Goal: Task Accomplishment & Management: Use online tool/utility

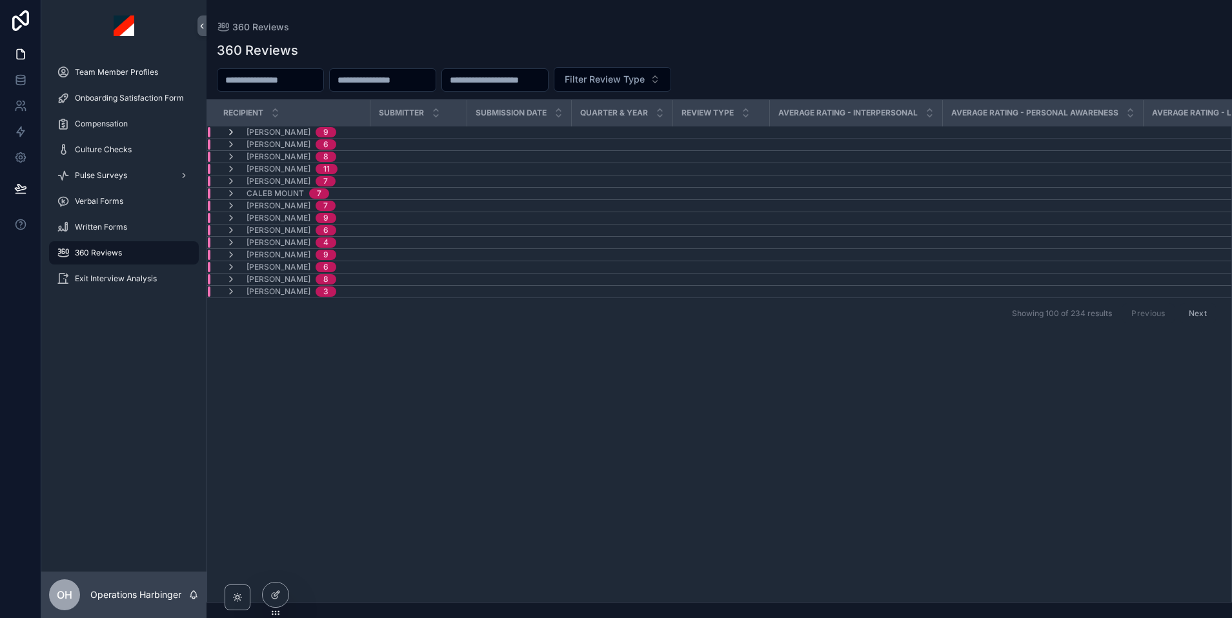
click at [233, 128] on icon "scrollable content" at bounding box center [231, 132] width 10 height 10
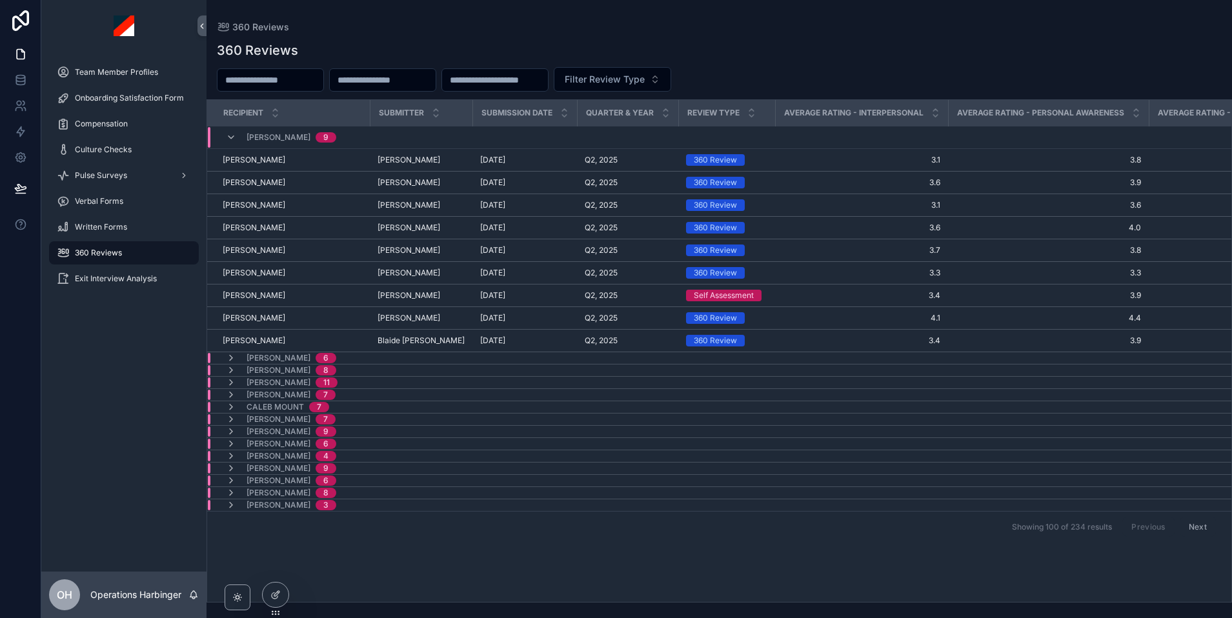
click at [236, 136] on div "Alex Horvath 9" at bounding box center [281, 137] width 110 height 21
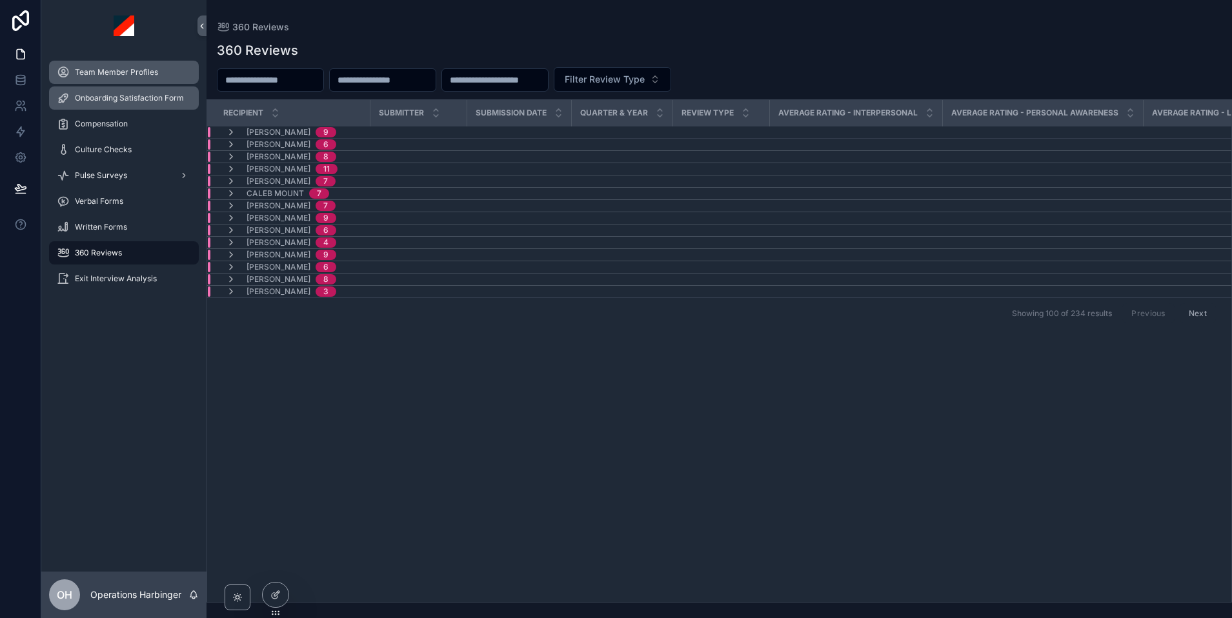
drag, startPoint x: 133, startPoint y: 76, endPoint x: 126, endPoint y: 94, distance: 20.0
click at [133, 76] on span "Team Member Profiles" at bounding box center [116, 72] width 83 height 10
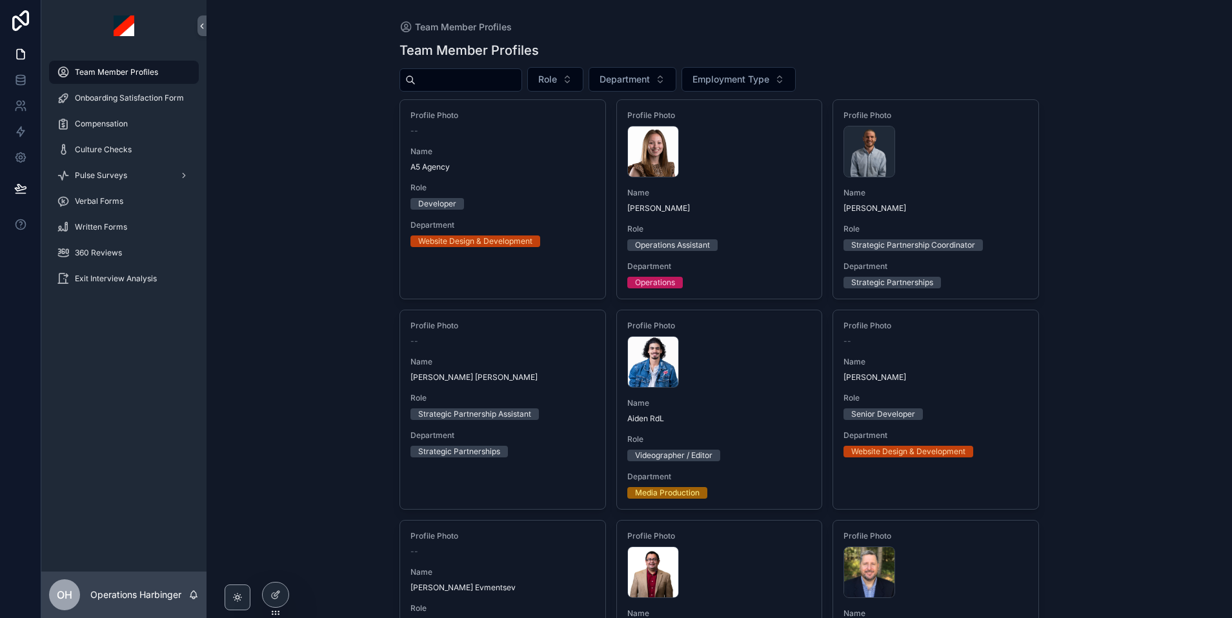
click at [481, 83] on input "scrollable content" at bounding box center [469, 80] width 106 height 18
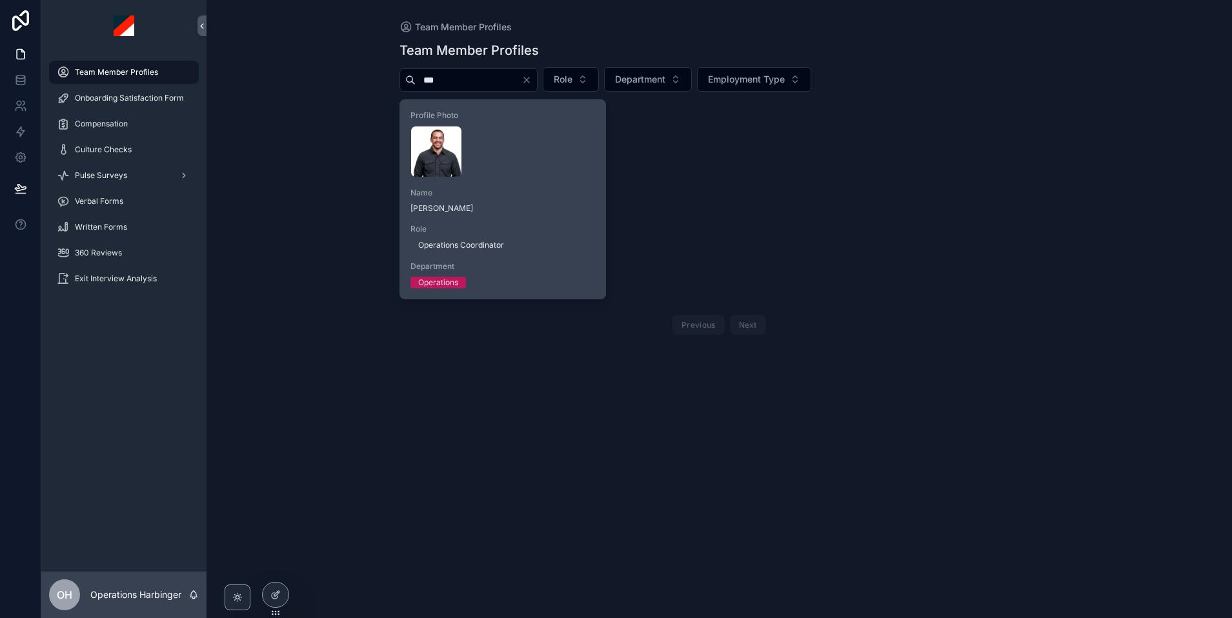
type input "***"
click at [541, 222] on div "Profile Photo Eddy-Gomez .webp Name Eddy Gomez Role Operations Coordinator Depa…" at bounding box center [502, 199] width 205 height 199
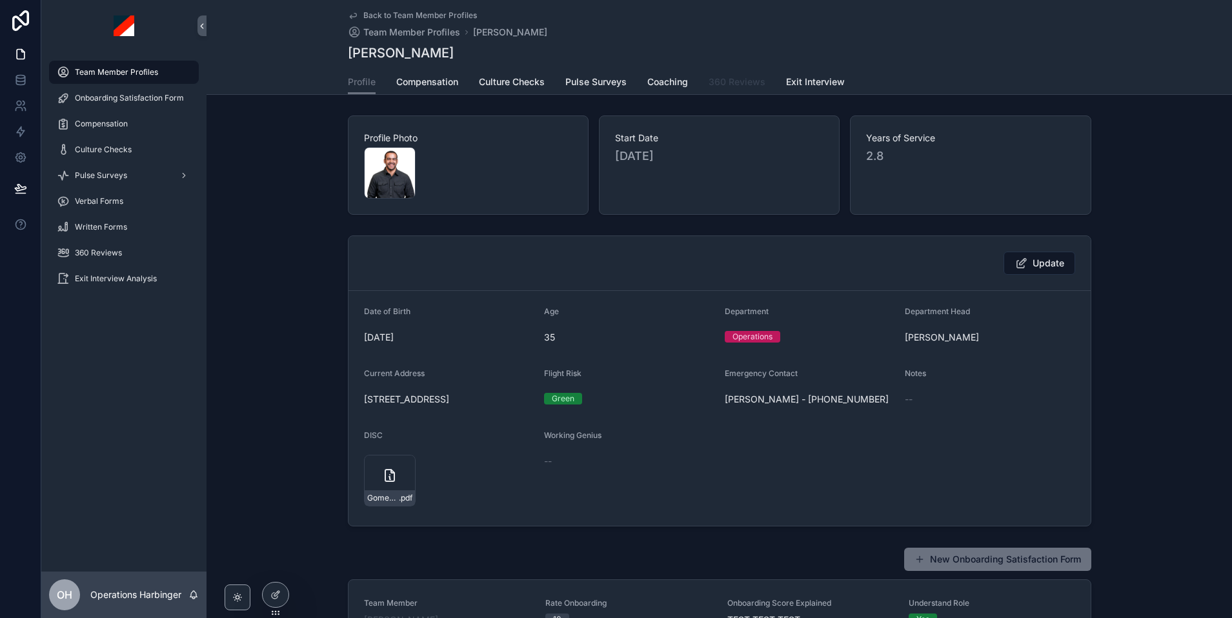
click at [723, 79] on span "360 Reviews" at bounding box center [737, 82] width 57 height 13
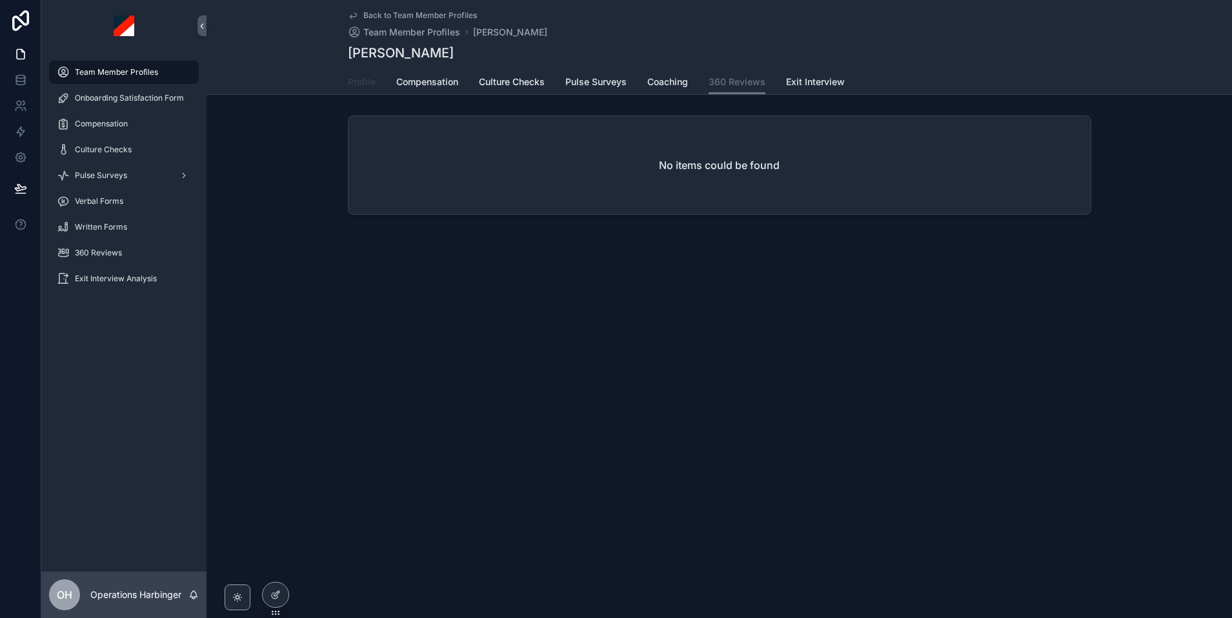
click at [367, 78] on span "Profile" at bounding box center [362, 82] width 28 height 13
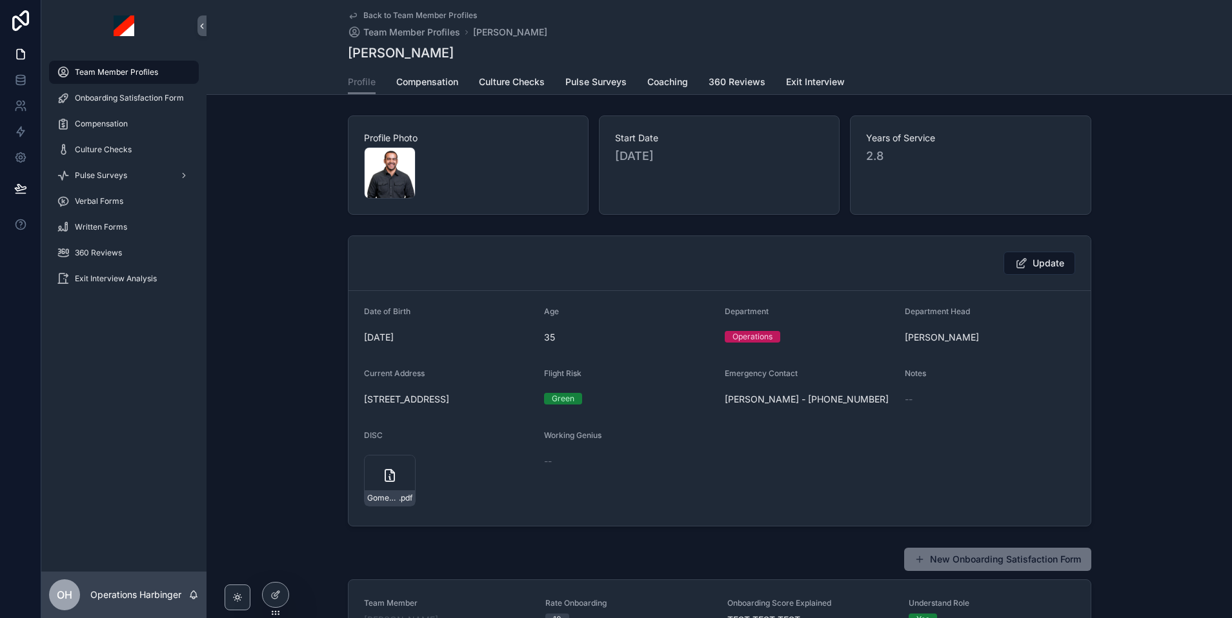
click at [96, 76] on span "Team Member Profiles" at bounding box center [116, 72] width 83 height 10
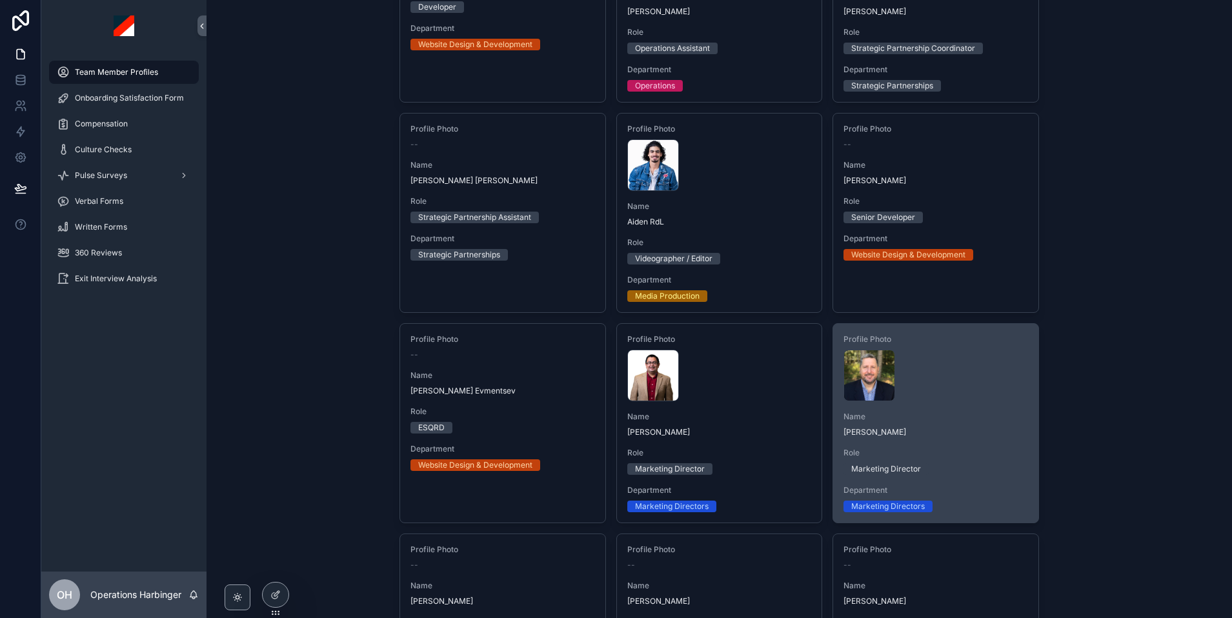
scroll to position [206, 0]
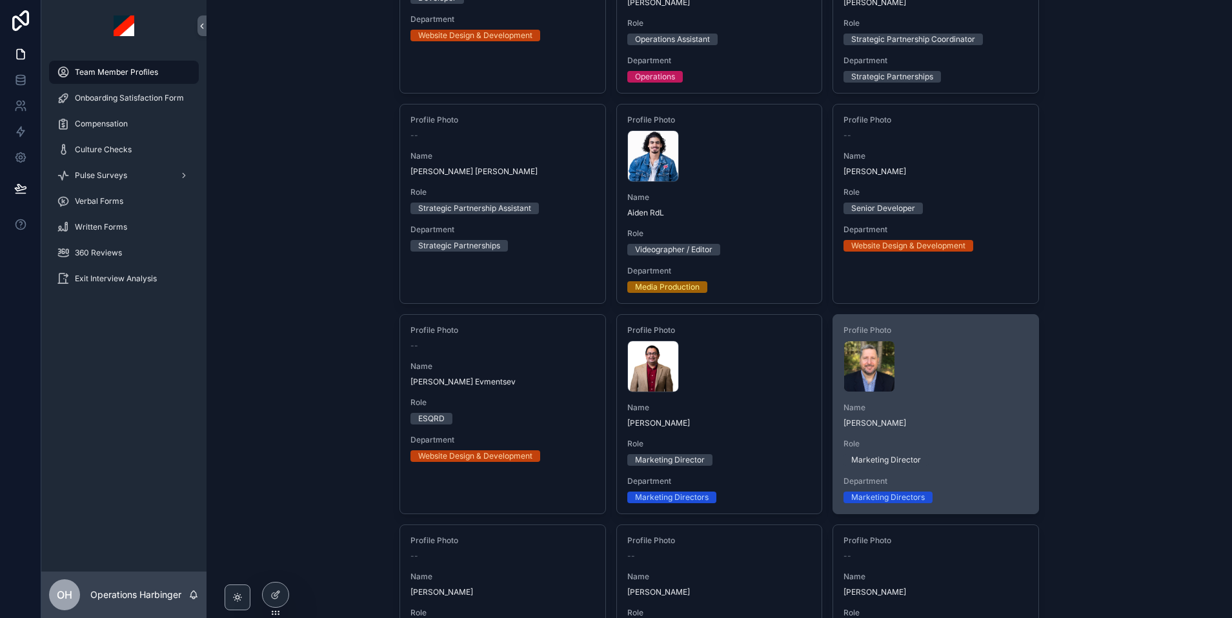
click at [985, 449] on div "Role Marketing Director" at bounding box center [936, 452] width 185 height 27
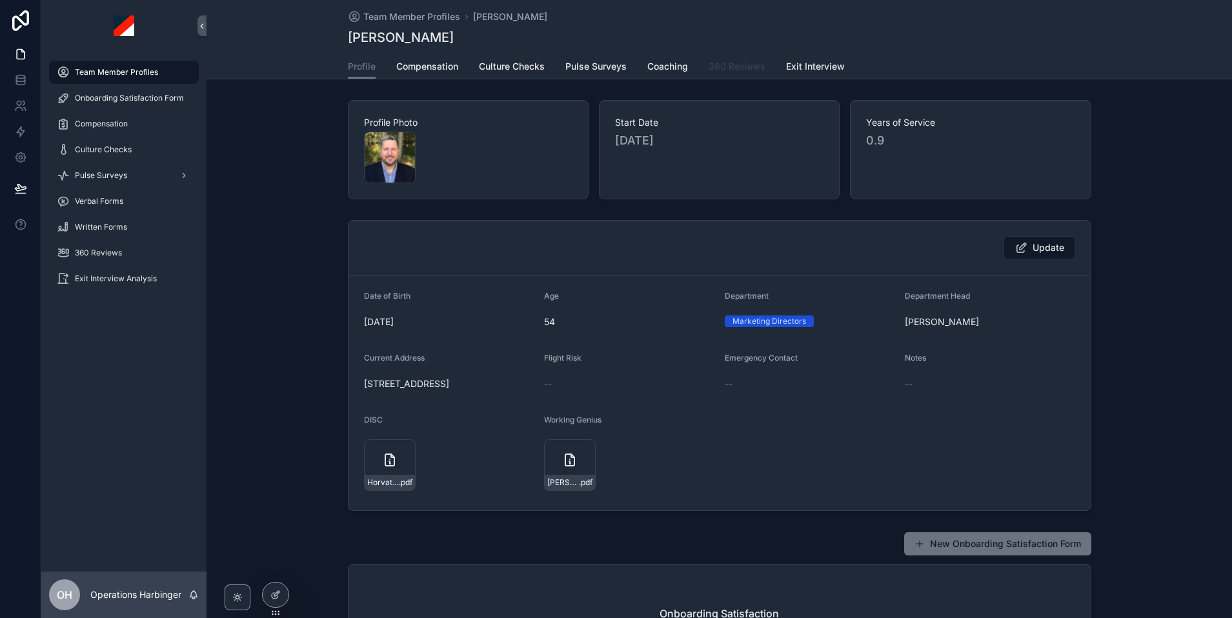
click at [734, 68] on span "360 Reviews" at bounding box center [737, 66] width 57 height 13
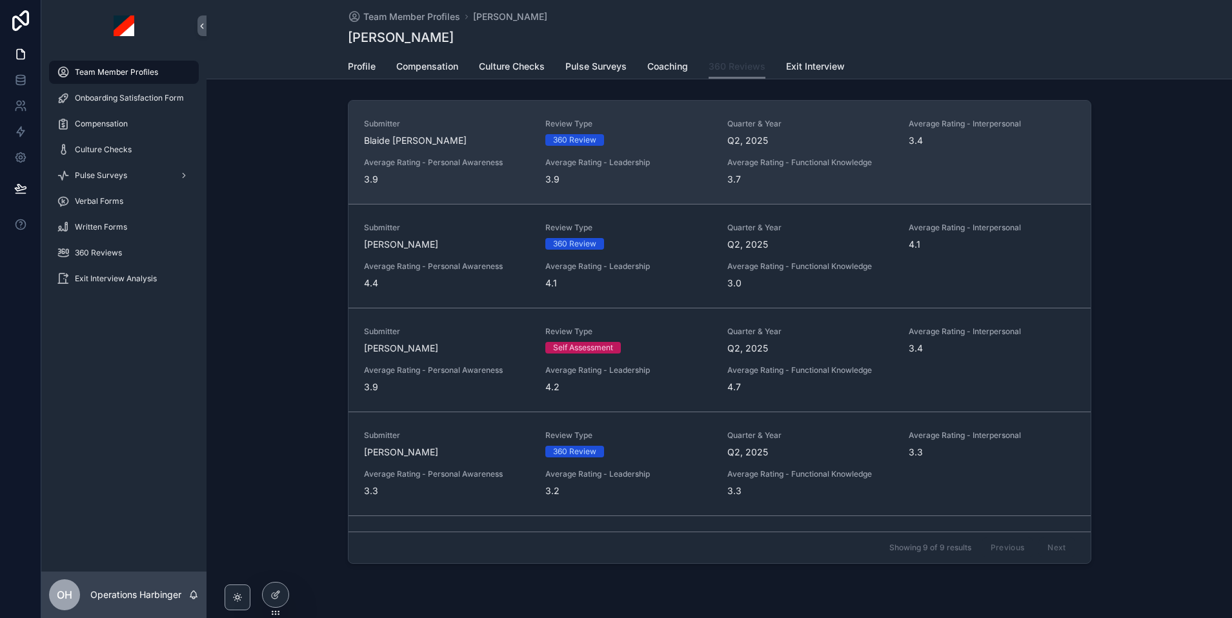
scroll to position [1, 0]
click at [666, 139] on div "360 Review" at bounding box center [628, 140] width 167 height 12
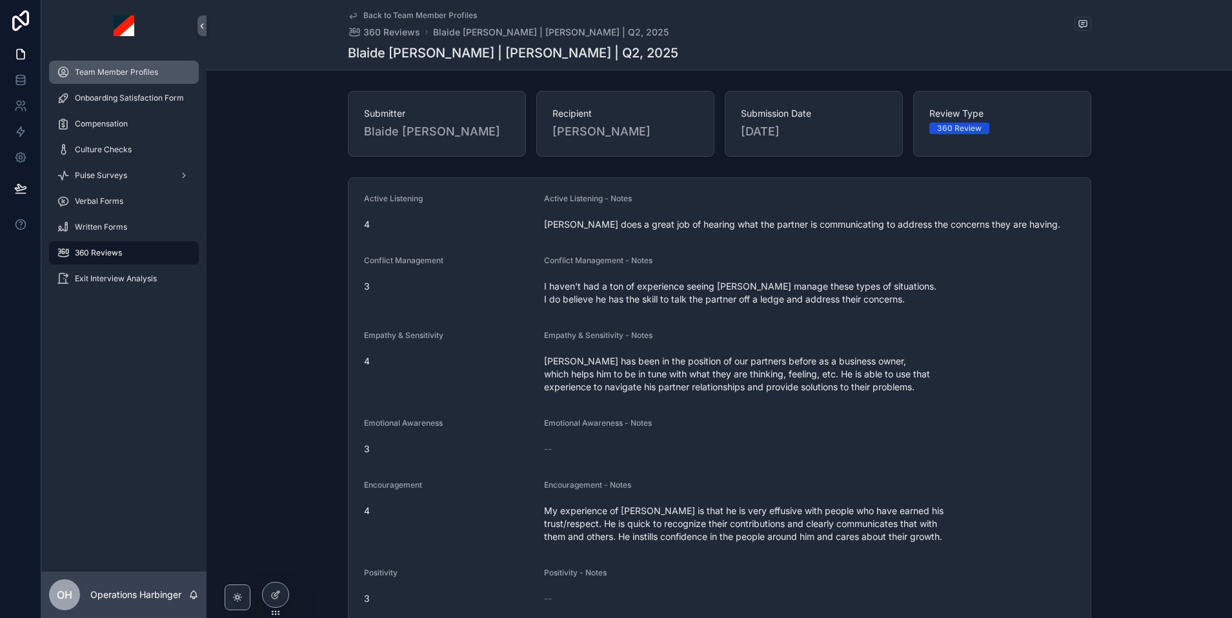
click at [113, 65] on div "Team Member Profiles" at bounding box center [124, 72] width 134 height 21
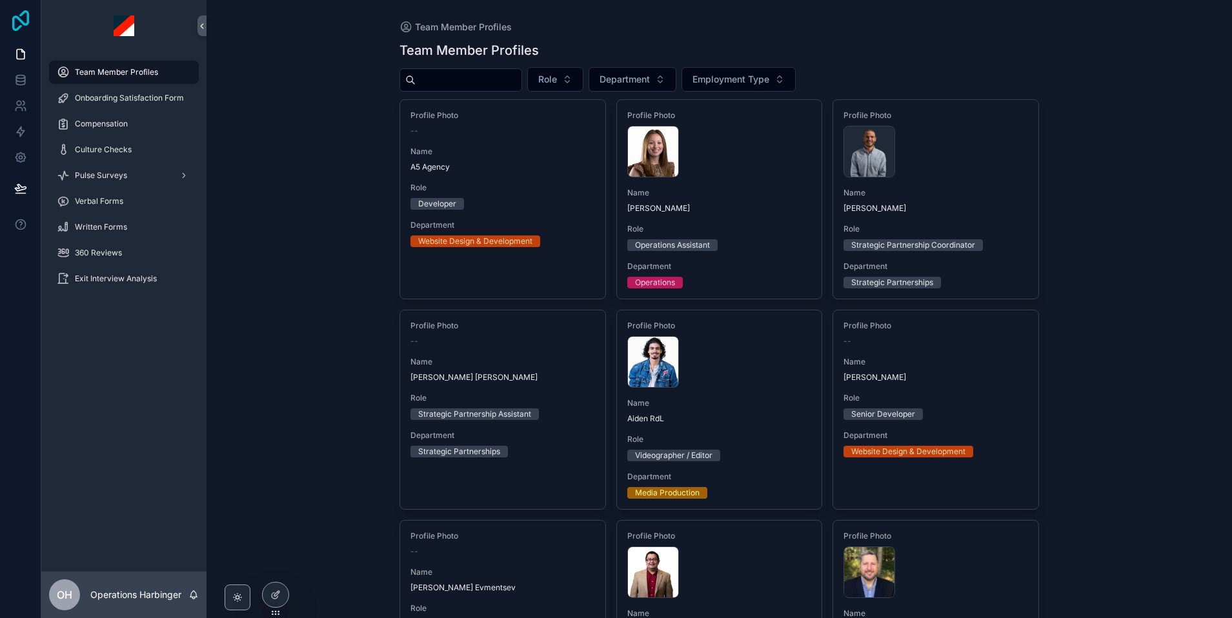
click at [19, 19] on icon at bounding box center [20, 20] width 17 height 21
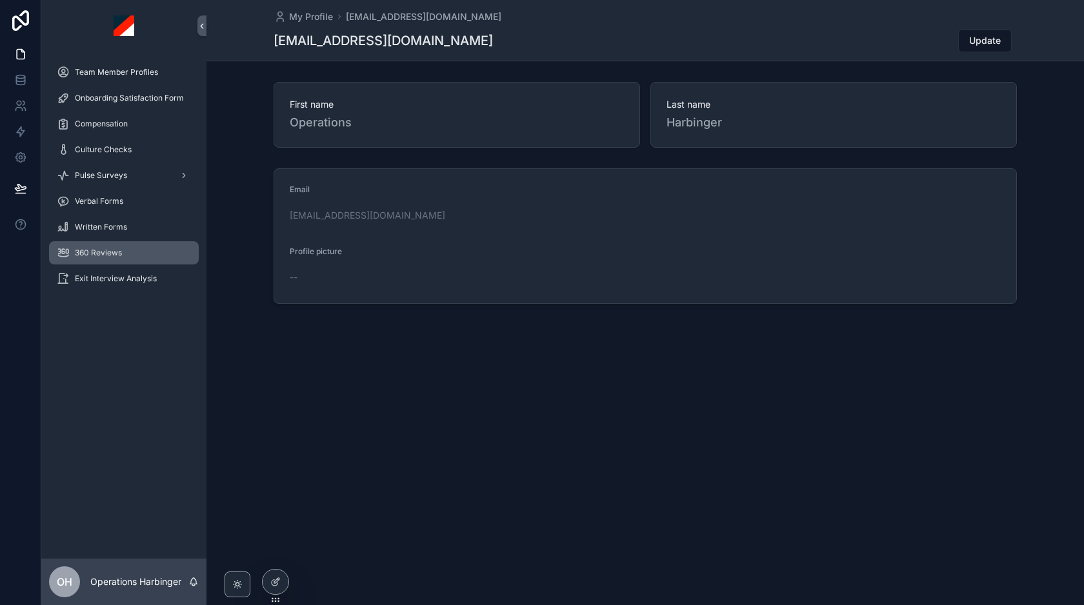
click at [117, 252] on span "360 Reviews" at bounding box center [98, 253] width 47 height 10
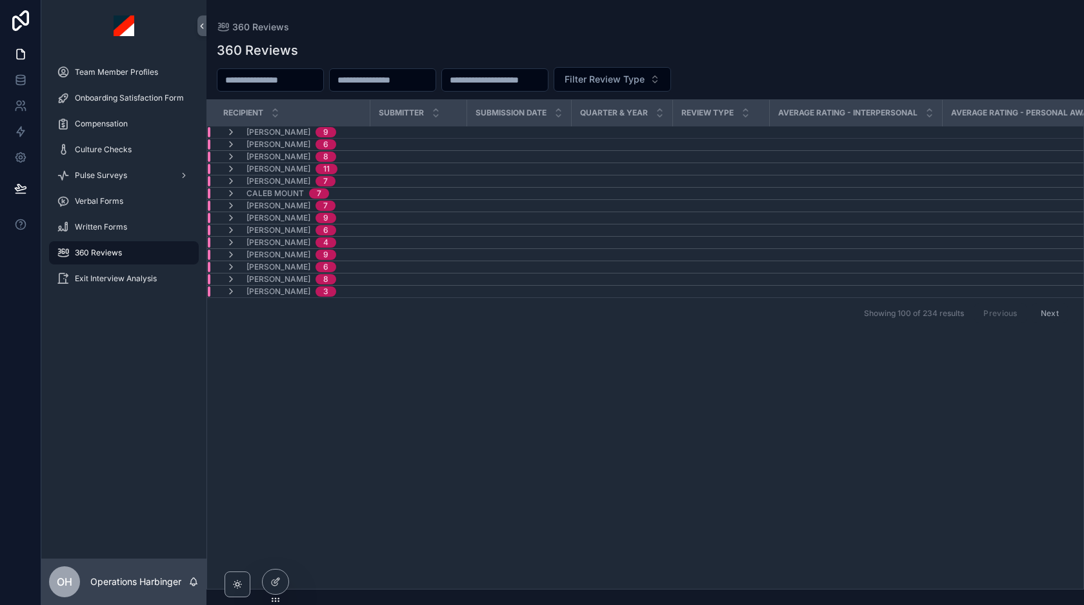
click at [351, 132] on div "Alex Horvath 9" at bounding box center [389, 132] width 363 height 10
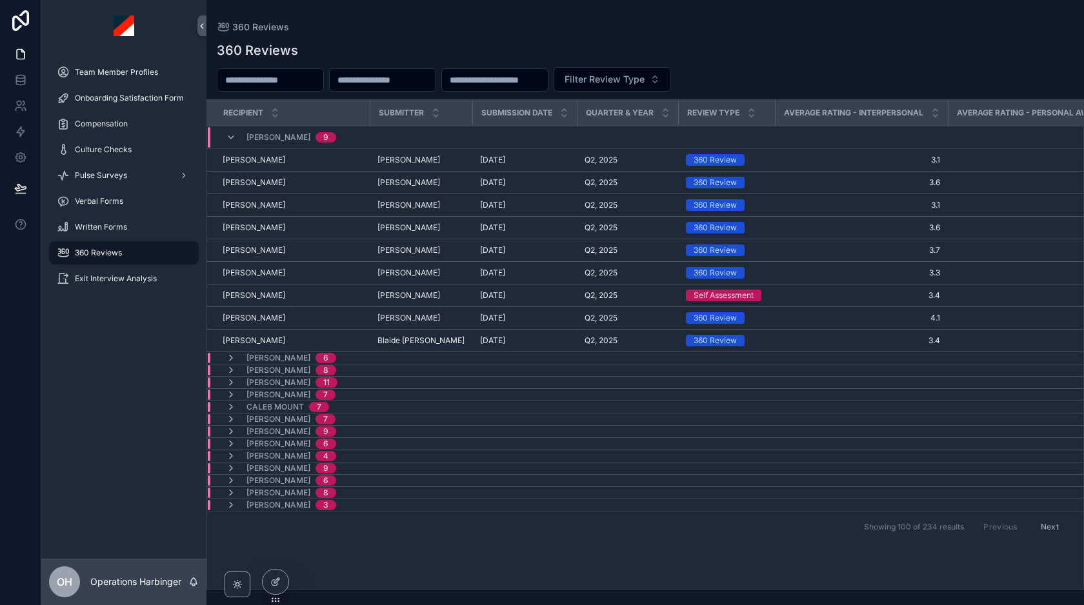
click at [354, 135] on div "Alex Horvath 9" at bounding box center [392, 137] width 369 height 21
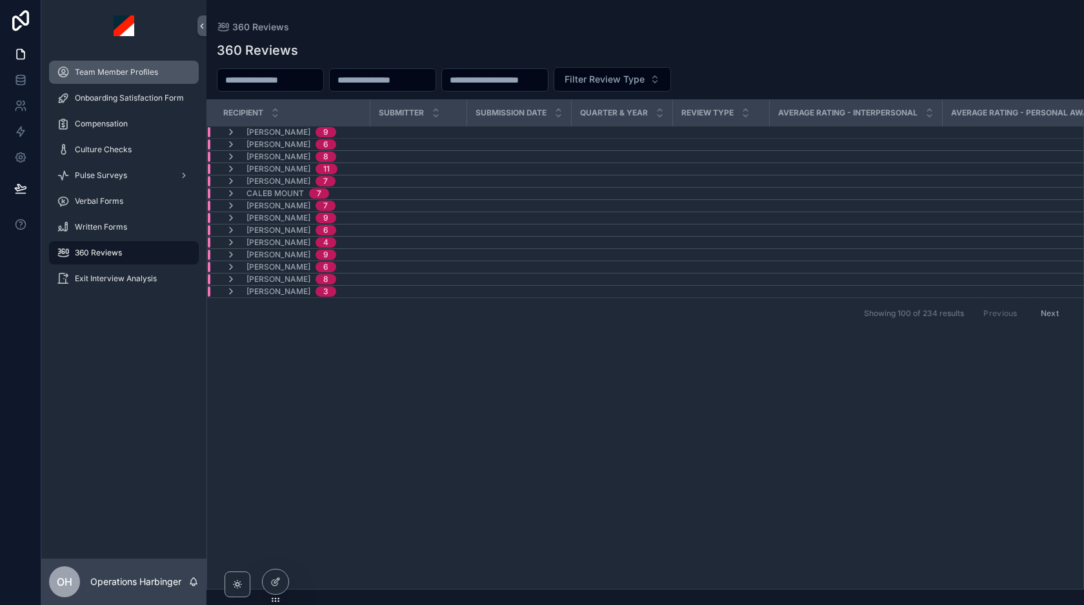
click at [124, 69] on span "Team Member Profiles" at bounding box center [116, 72] width 83 height 10
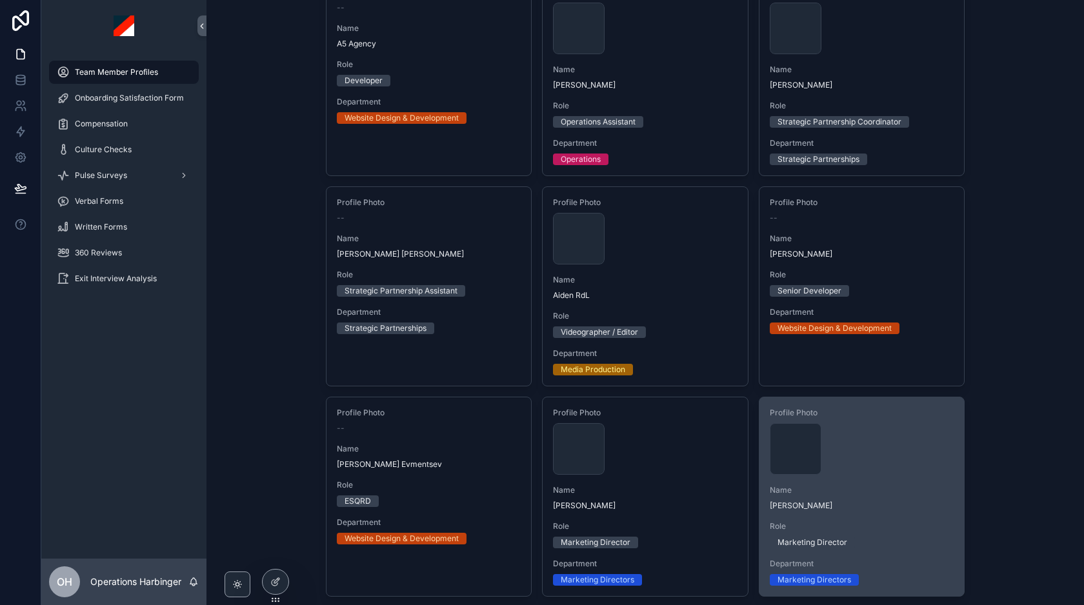
scroll to position [124, 0]
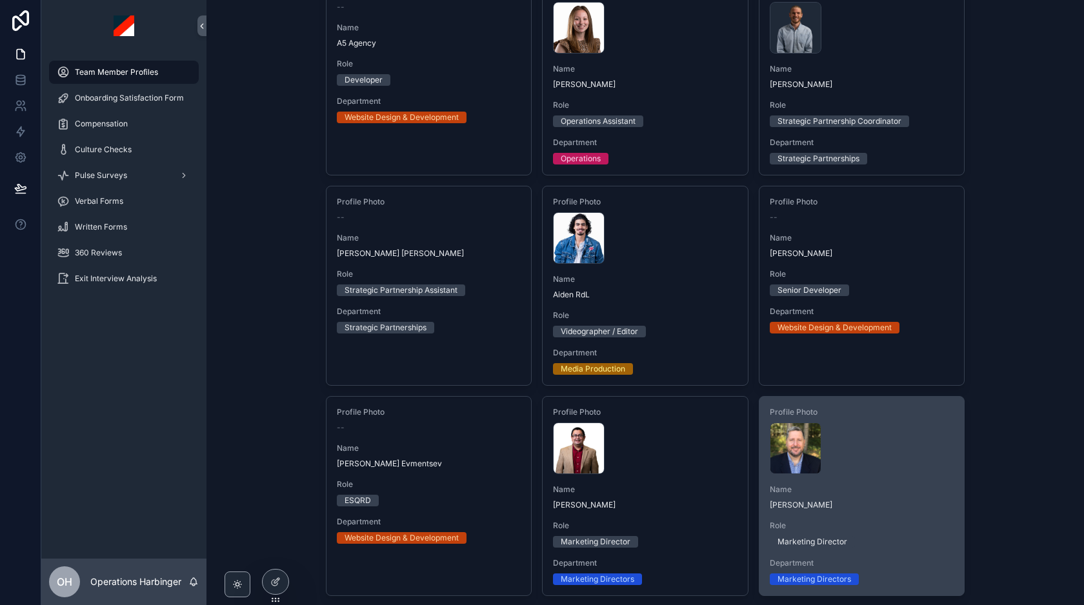
click at [873, 442] on div "EAH---Headshot-2023 .jpeg" at bounding box center [862, 449] width 185 height 52
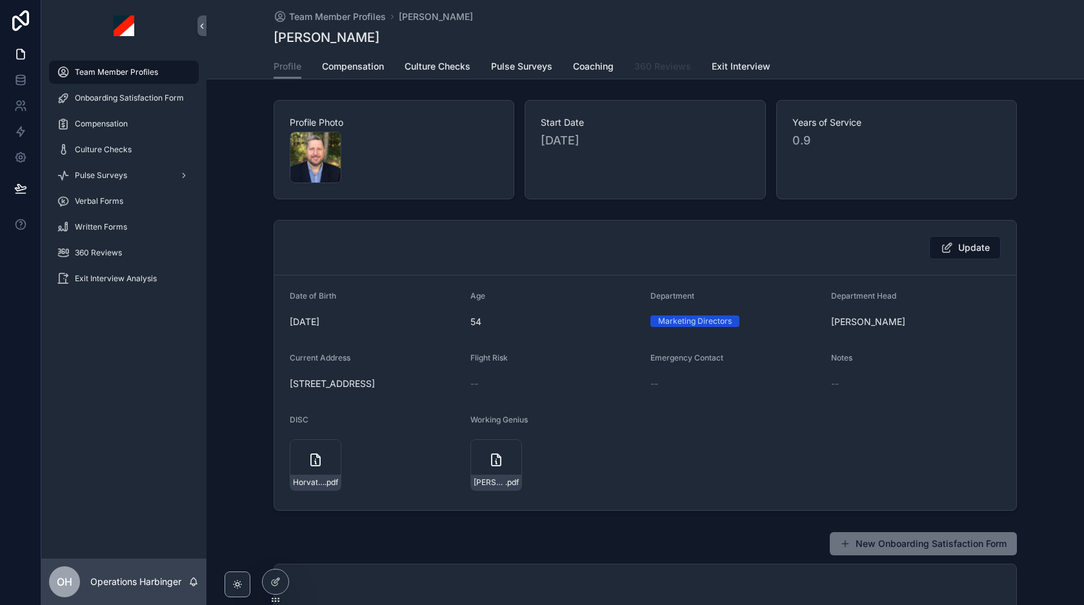
click at [657, 66] on span "360 Reviews" at bounding box center [662, 66] width 57 height 13
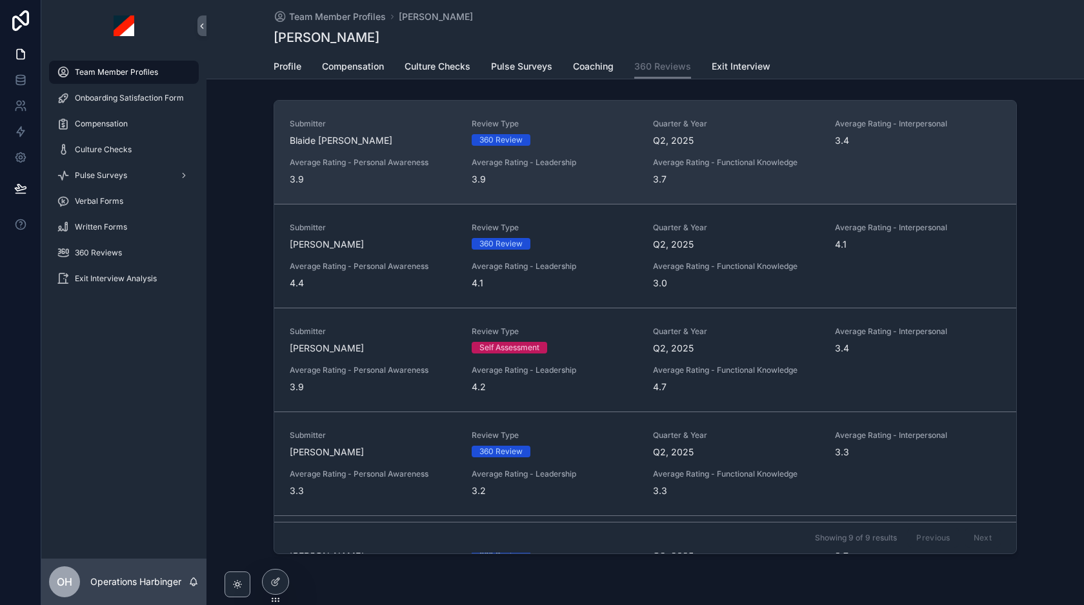
click at [616, 152] on div "Submitter Blaide Shafer Review Type 360 Review Quarter & Year Q2, 2025 Average …" at bounding box center [645, 152] width 711 height 67
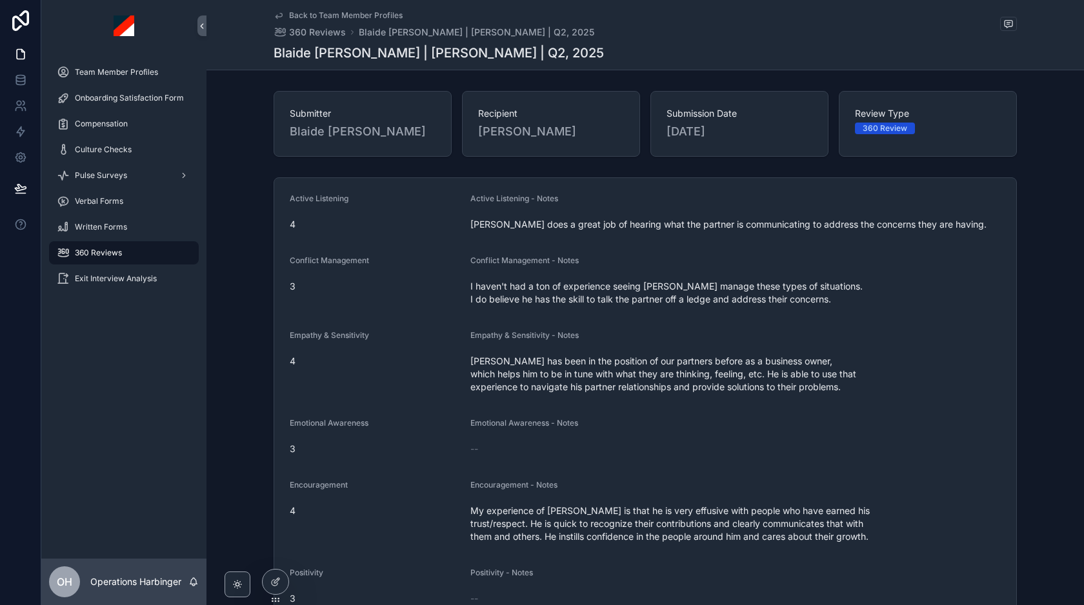
click at [358, 15] on span "Back to Team Member Profiles" at bounding box center [346, 15] width 114 height 10
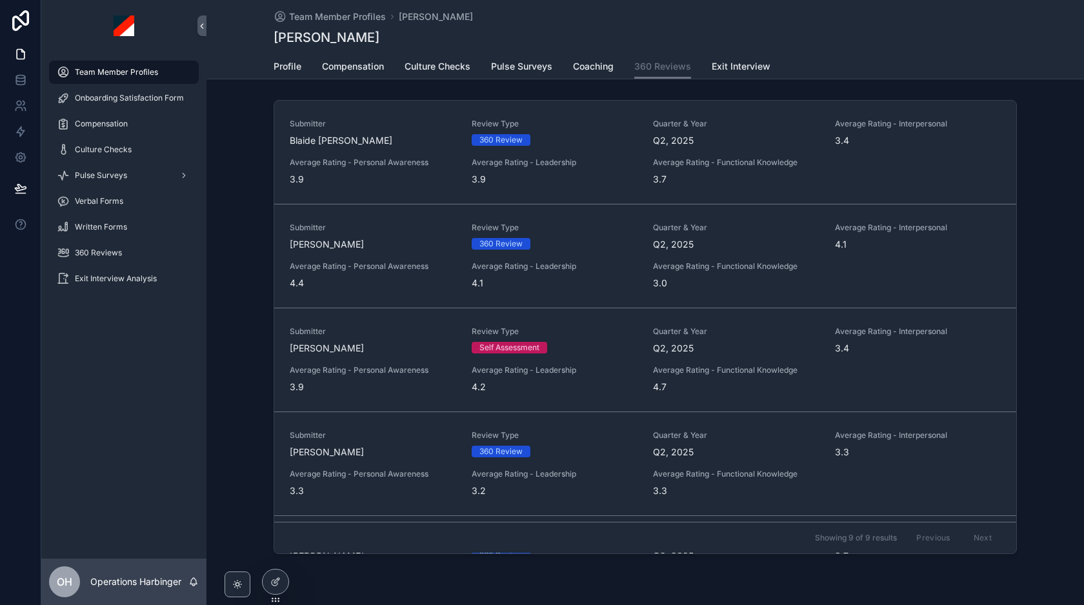
click at [632, 10] on div "Team Member Profiles Alex Horvath Alex Horvath" at bounding box center [645, 27] width 743 height 54
click at [278, 578] on icon at bounding box center [276, 580] width 5 height 5
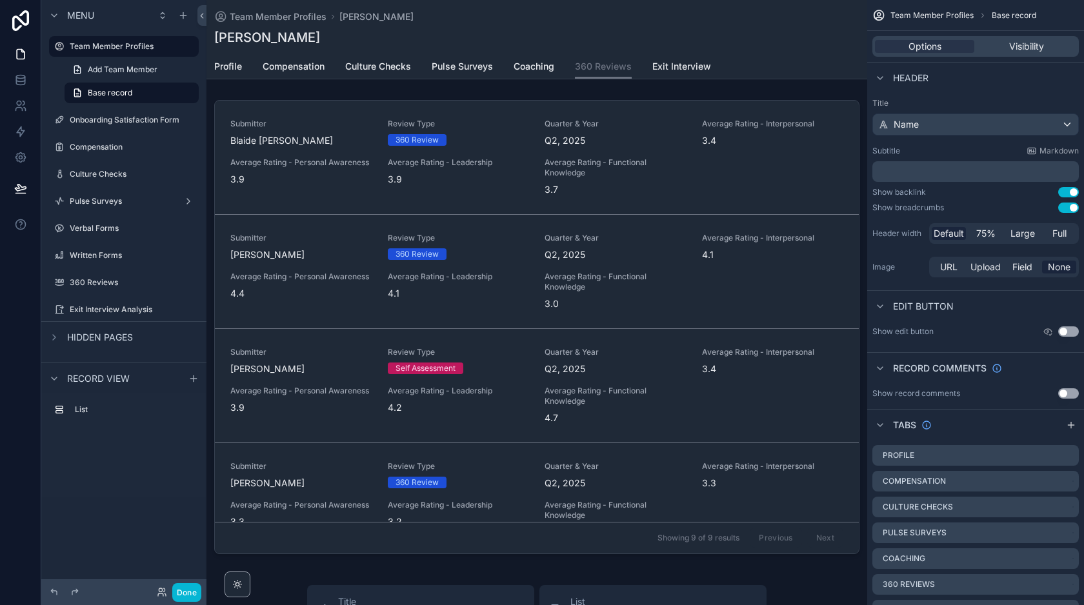
click at [773, 42] on div "Alex Horvath" at bounding box center [536, 37] width 645 height 18
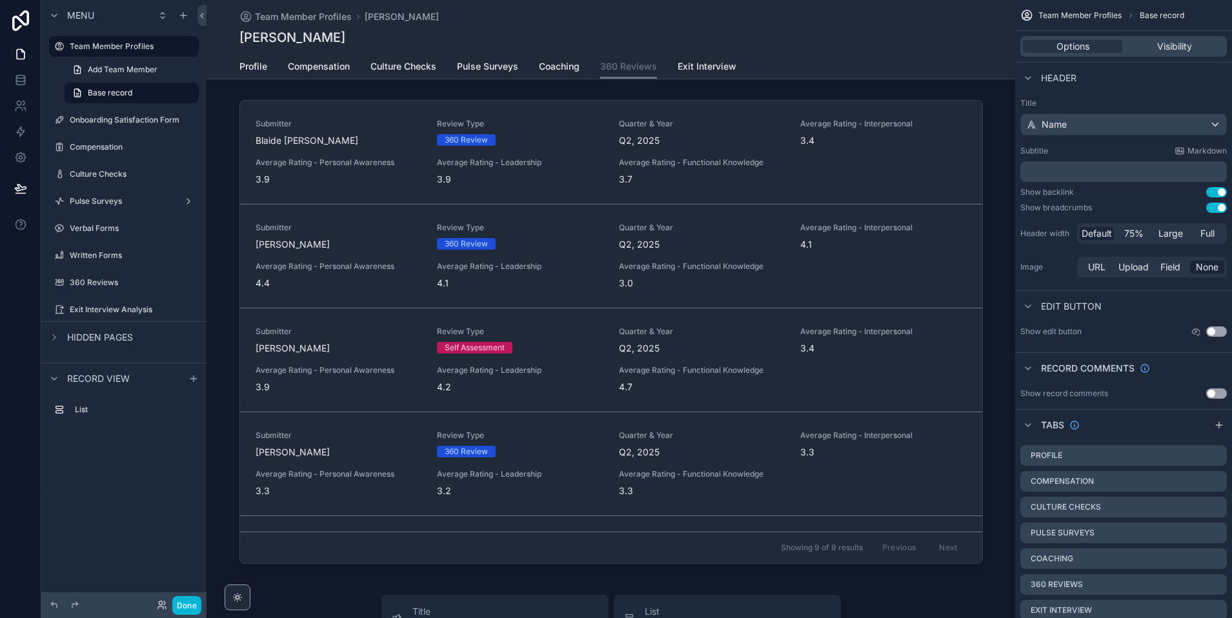
click at [897, 32] on div "Alex Horvath" at bounding box center [610, 37] width 743 height 18
click at [862, 21] on div "Team Member Profiles Alex Horvath" at bounding box center [610, 16] width 743 height 13
click at [918, 62] on div "Profile Compensation Culture Checks Pulse Surveys Coaching 360 Reviews Exit Int…" at bounding box center [610, 66] width 743 height 25
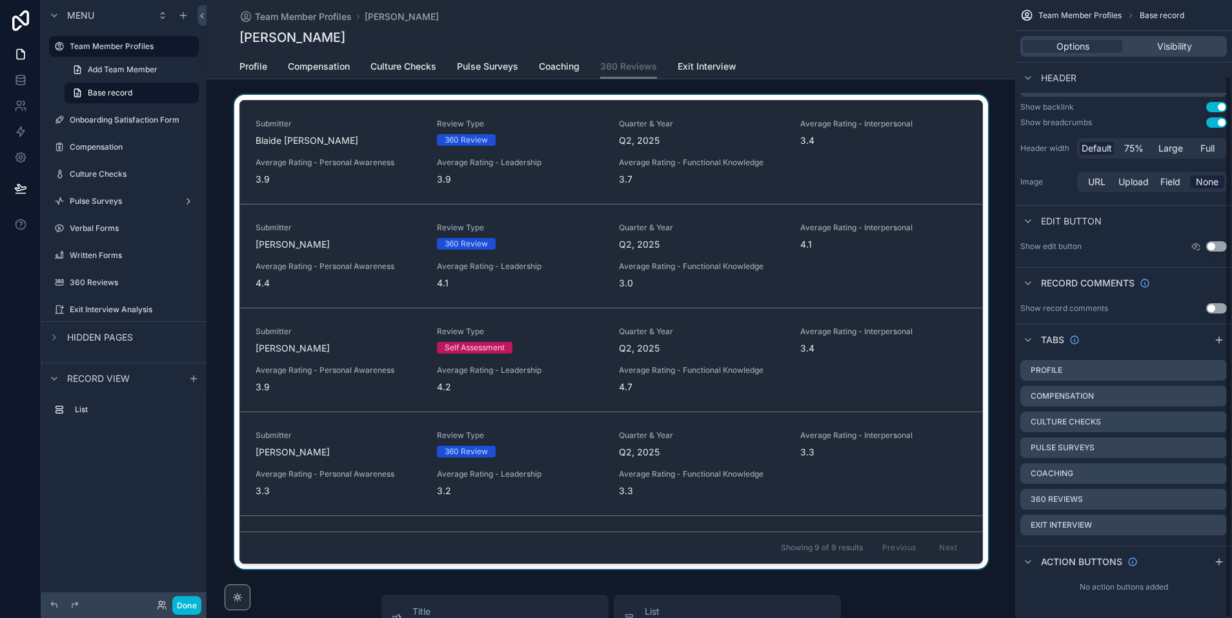
scroll to position [85, 0]
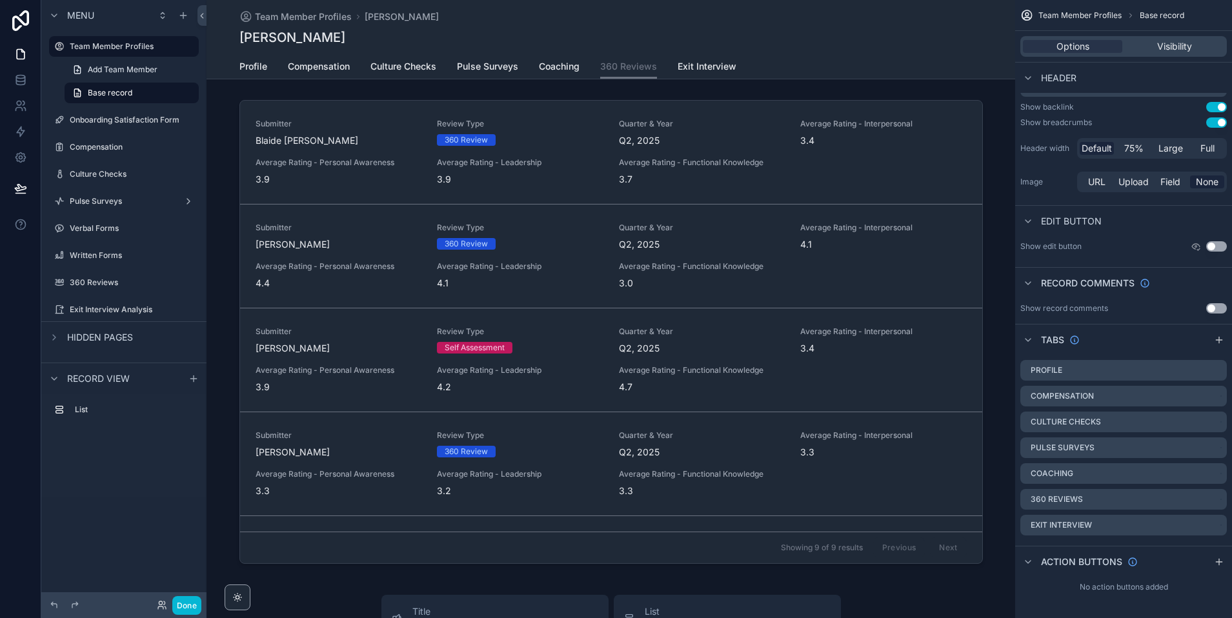
click at [296, 583] on div "Team Member Profiles Alex Horvath Alex Horvath 360 Reviews Profile Compensation…" at bounding box center [611, 579] width 809 height 1158
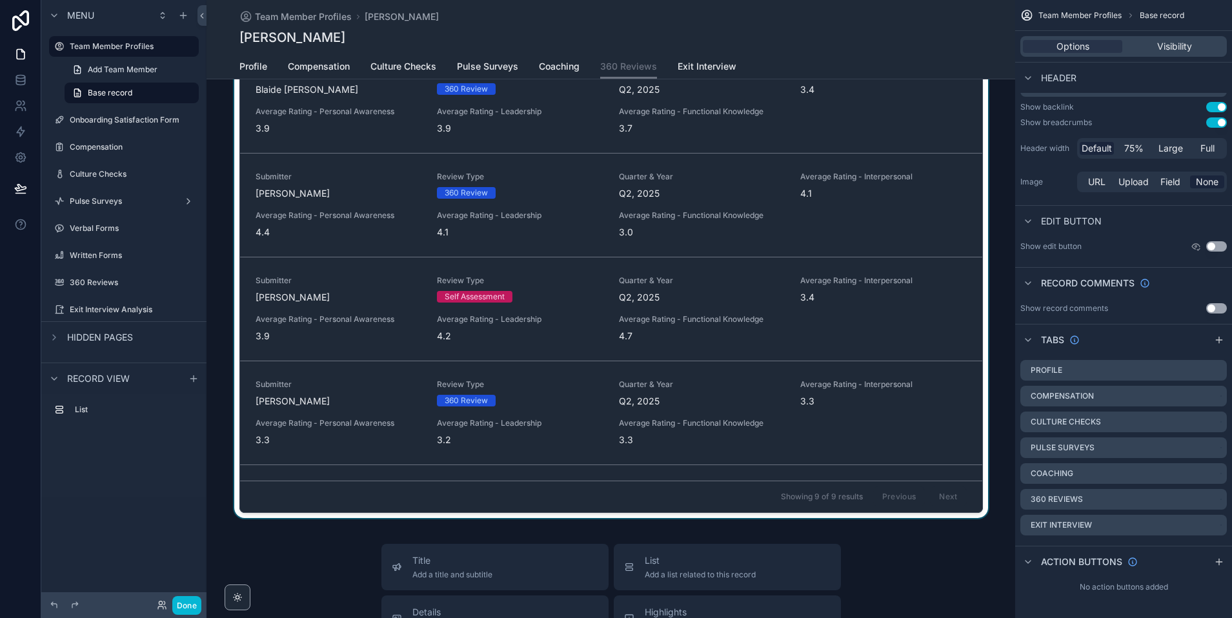
scroll to position [0, 0]
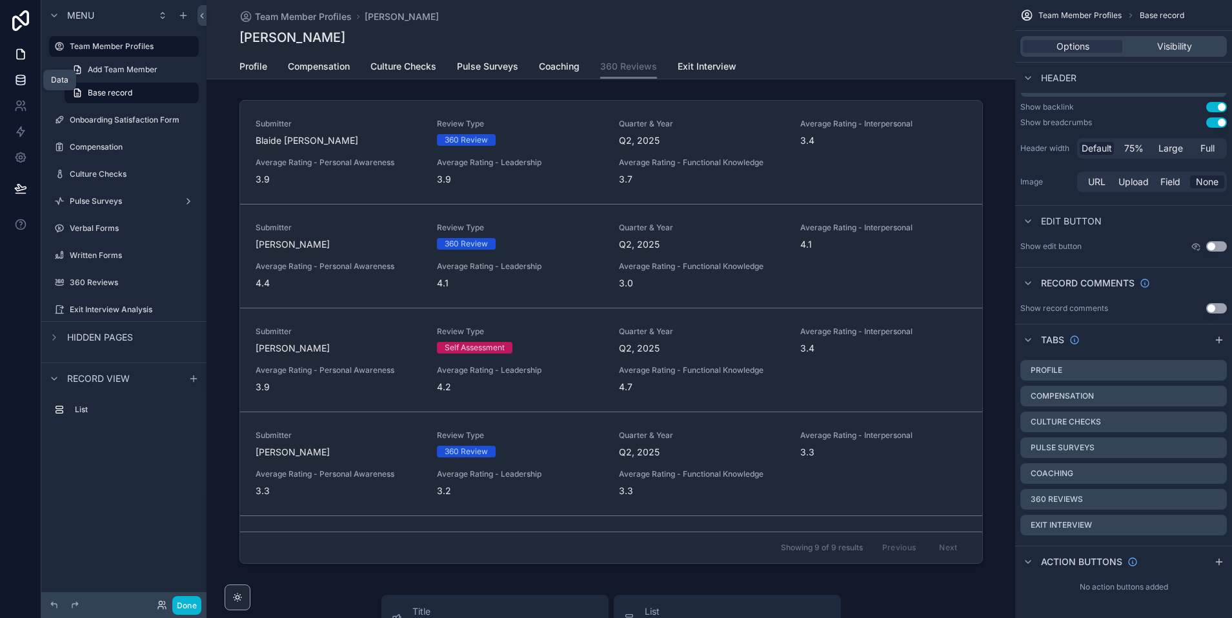
click at [16, 79] on icon at bounding box center [20, 79] width 8 height 5
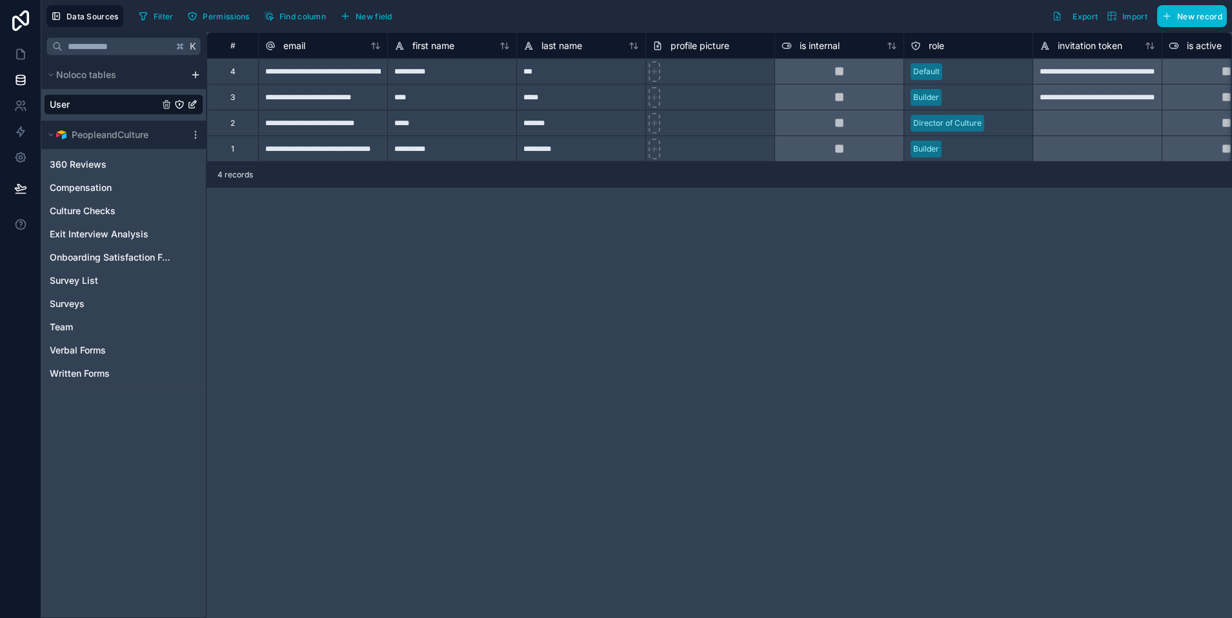
click at [198, 74] on html "**********" at bounding box center [616, 309] width 1232 height 618
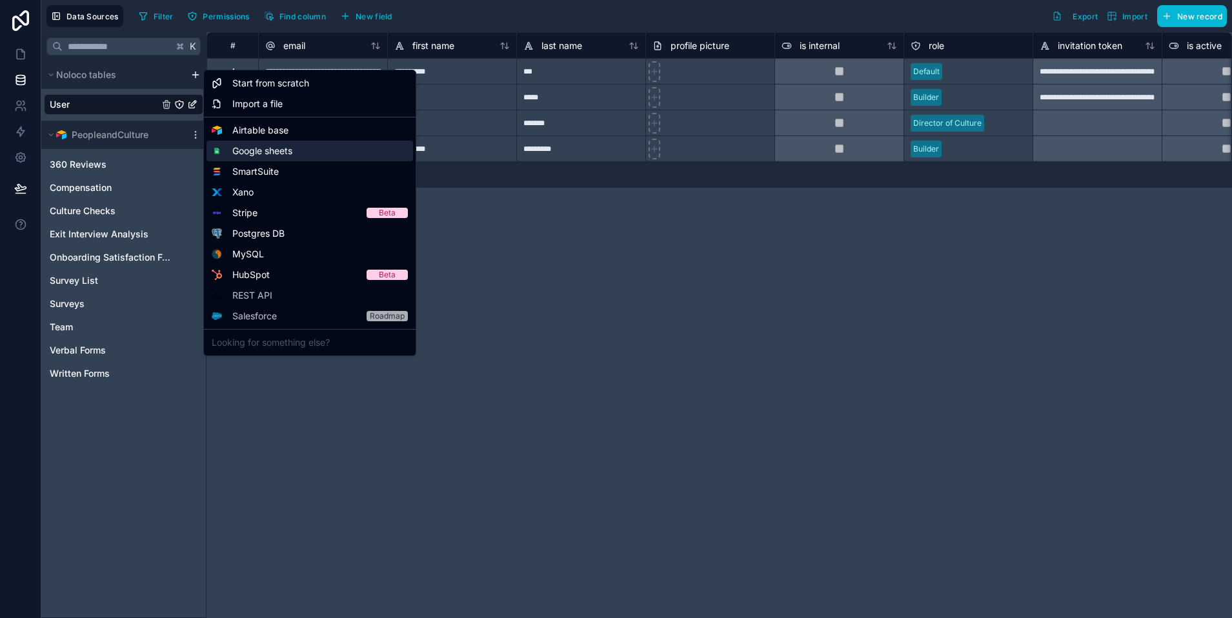
click at [279, 151] on span "Google sheets" at bounding box center [262, 151] width 60 height 13
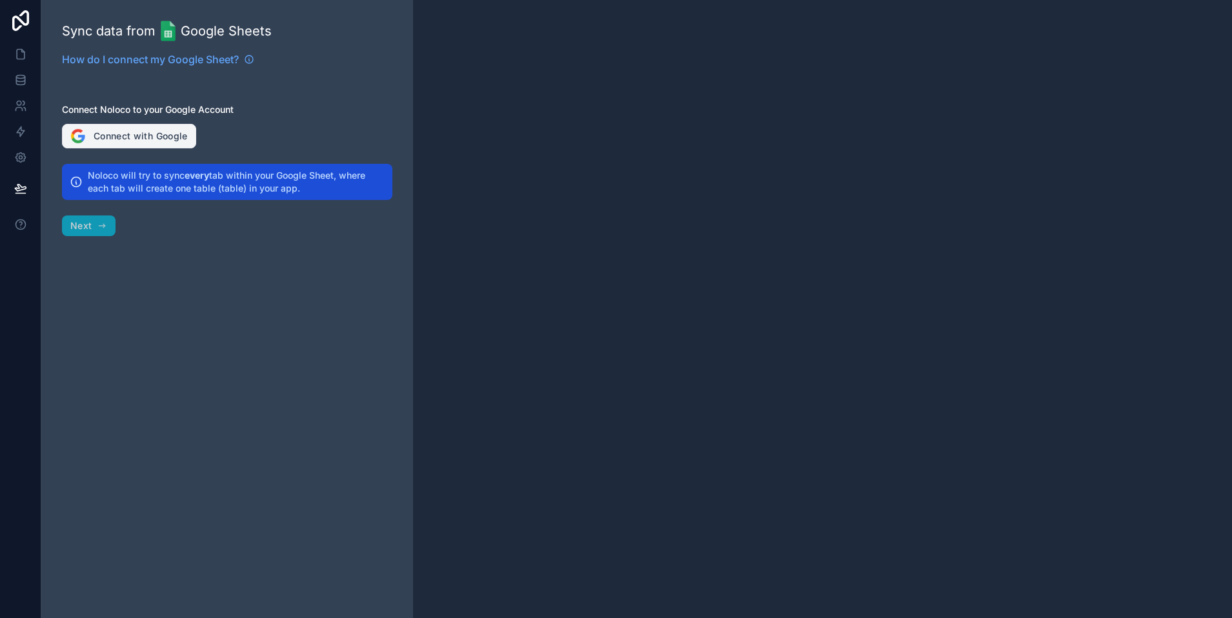
click at [117, 145] on button "Connect with Google" at bounding box center [129, 136] width 134 height 25
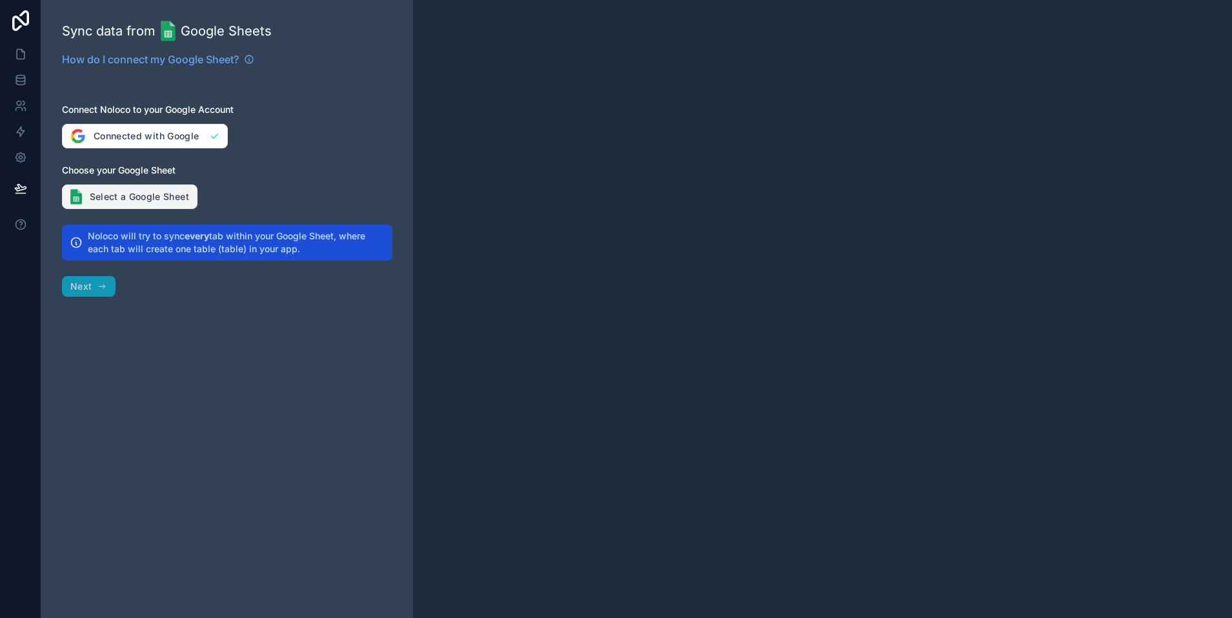
click at [132, 197] on button "Select a Google Sheet" at bounding box center [130, 197] width 136 height 25
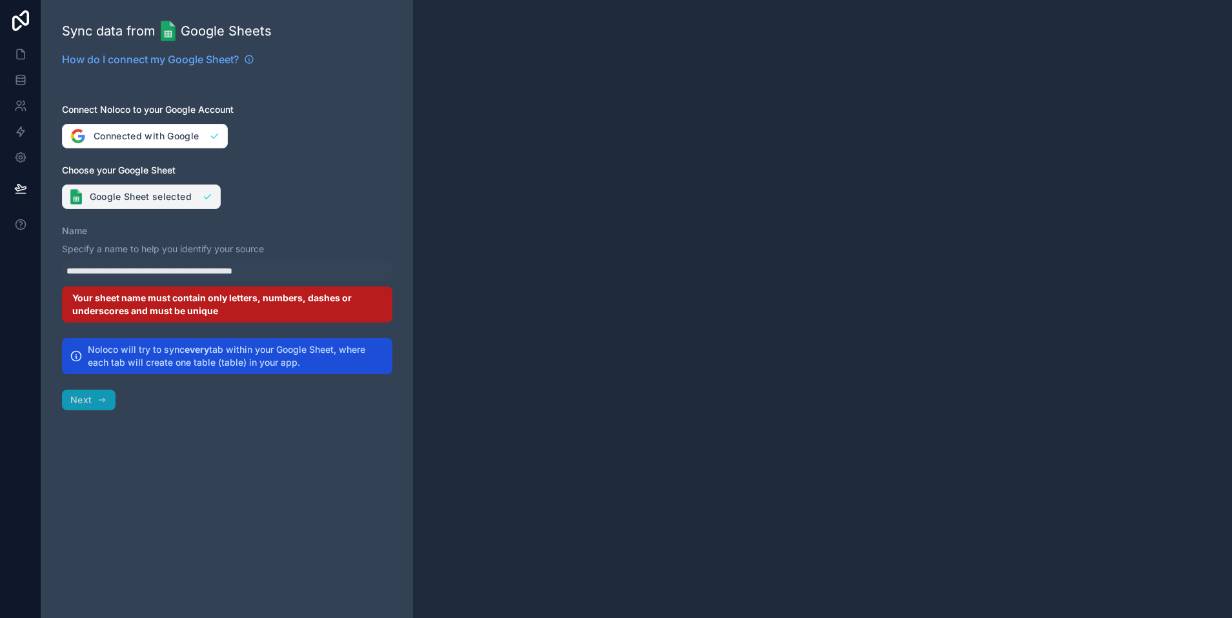
click at [124, 197] on button "Google Sheet selected" at bounding box center [141, 197] width 159 height 25
click at [271, 179] on div "**********" at bounding box center [227, 309] width 372 height 618
click at [108, 248] on p "Specify a name to help you identify your source" at bounding box center [227, 249] width 330 height 13
click at [102, 272] on div "**********" at bounding box center [227, 271] width 330 height 21
click at [106, 308] on div "Your sheet name must contain only letters, numbers, dashes or underscores and m…" at bounding box center [227, 305] width 330 height 36
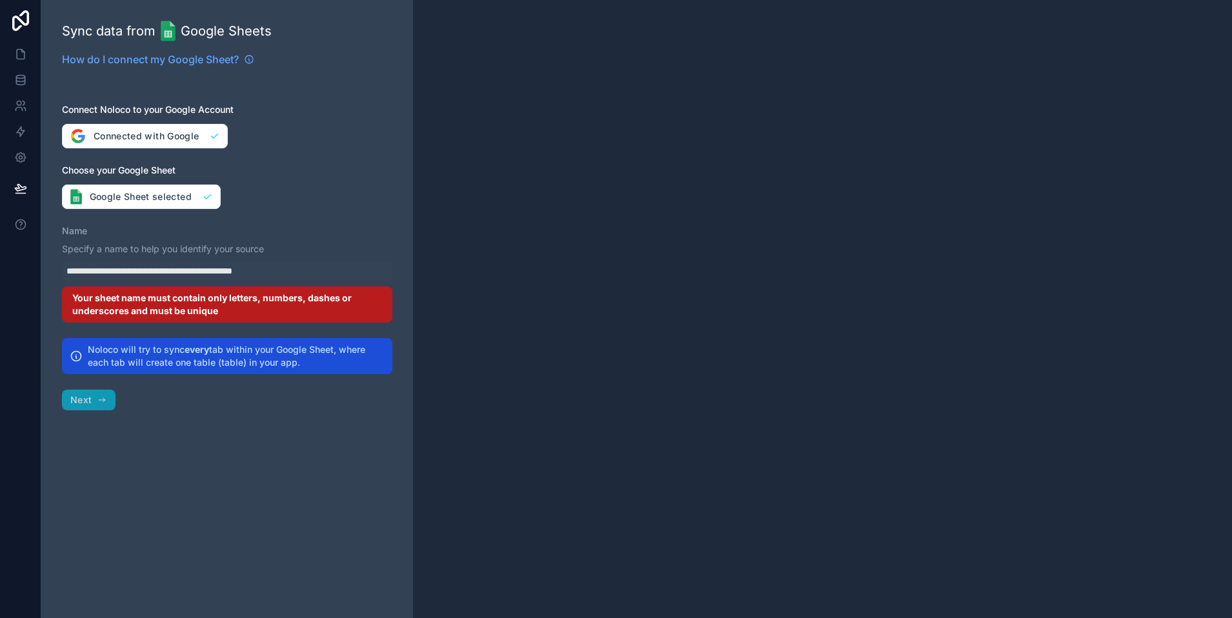
click at [96, 359] on h2 "Noloco will try to sync every tab within your Google Sheet, where each tab will…" at bounding box center [236, 356] width 297 height 26
click at [75, 398] on div "**********" at bounding box center [227, 309] width 372 height 618
drag, startPoint x: 92, startPoint y: 167, endPoint x: 128, endPoint y: 167, distance: 36.8
click at [128, 167] on label "Choose your Google Sheet" at bounding box center [227, 170] width 330 height 13
click at [66, 232] on label "Name" at bounding box center [74, 231] width 25 height 13
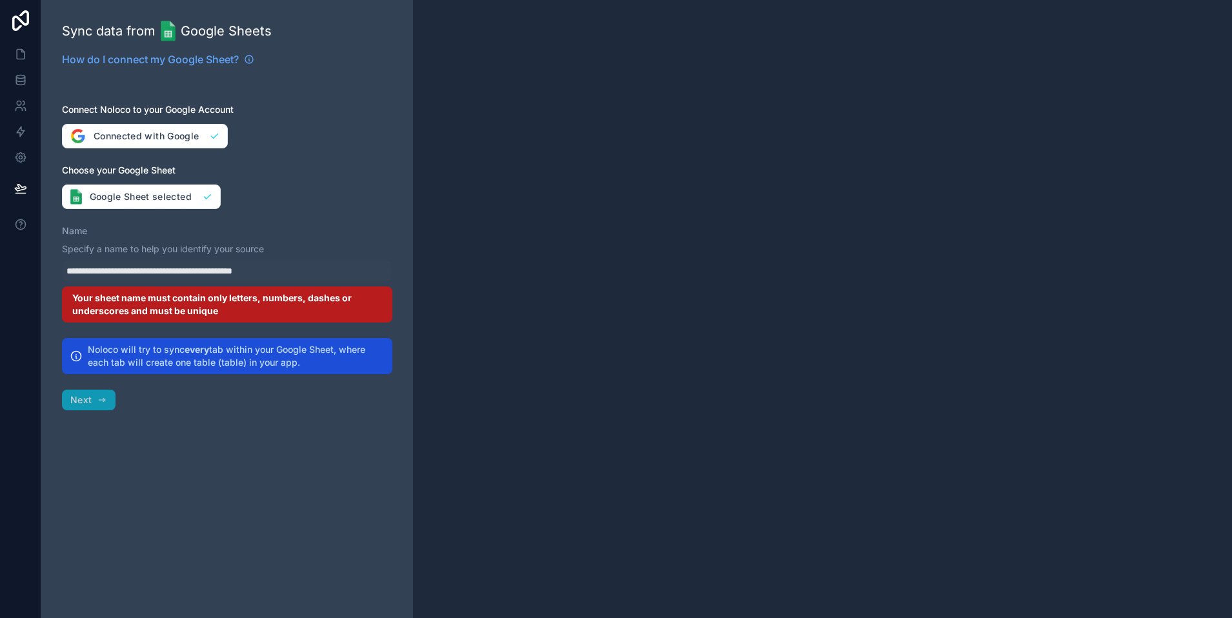
click at [92, 250] on p "Specify a name to help you identify your source" at bounding box center [227, 249] width 330 height 13
click at [78, 232] on label "Name" at bounding box center [74, 231] width 25 height 13
click at [81, 231] on label "Name" at bounding box center [74, 231] width 25 height 13
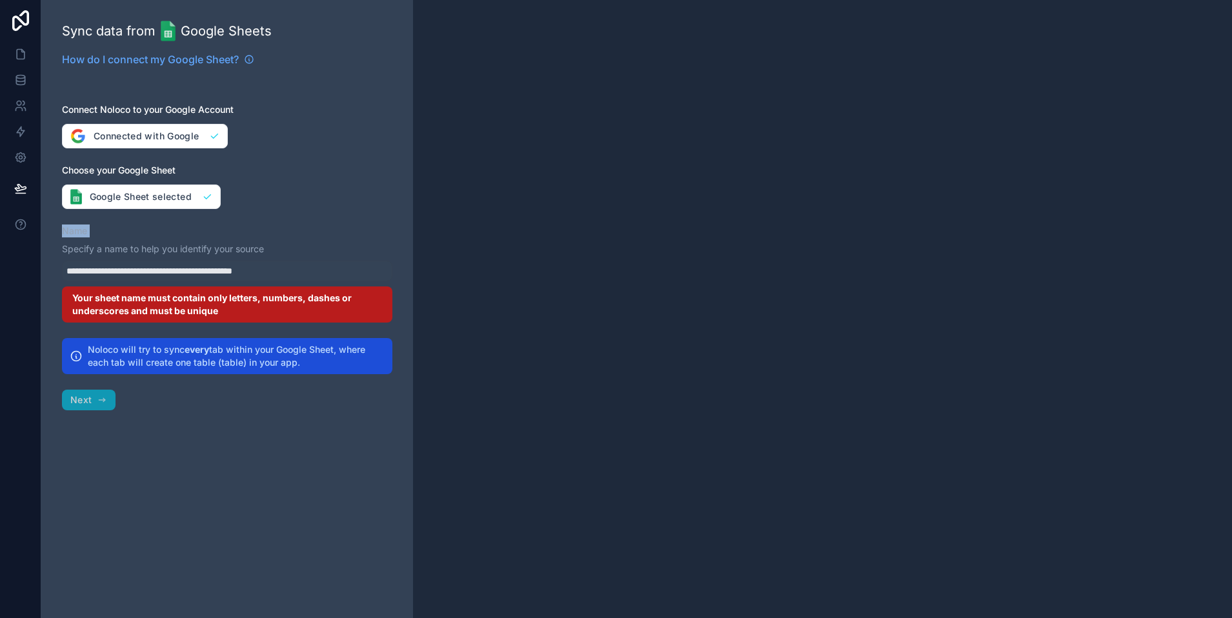
click at [81, 231] on label "Name" at bounding box center [74, 231] width 25 height 13
drag, startPoint x: 156, startPoint y: 245, endPoint x: 149, endPoint y: 251, distance: 8.7
click at [156, 245] on p "Specify a name to help you identify your source" at bounding box center [227, 249] width 330 height 13
click at [149, 251] on p "Specify a name to help you identify your source" at bounding box center [227, 249] width 330 height 13
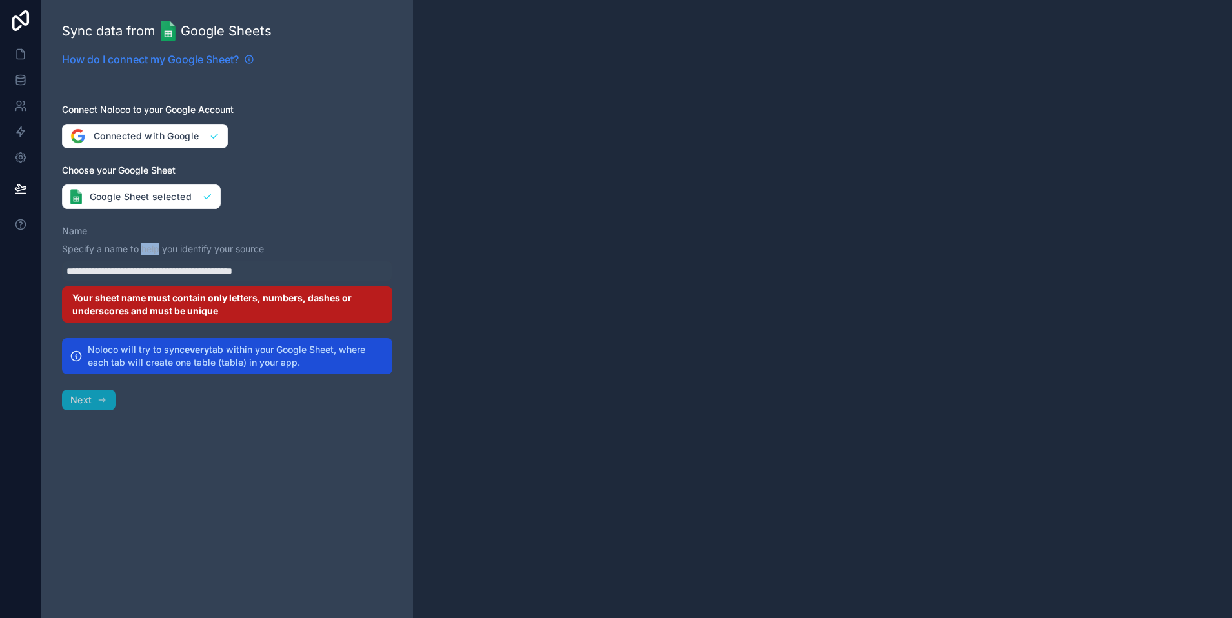
click at [250, 57] on icon at bounding box center [249, 59] width 10 height 10
click at [149, 134] on button "Connected with Google" at bounding box center [145, 136] width 166 height 25
click at [161, 196] on button "Google Sheet selected" at bounding box center [141, 197] width 159 height 25
click at [112, 269] on div "**********" at bounding box center [227, 271] width 330 height 21
drag, startPoint x: 192, startPoint y: 275, endPoint x: 230, endPoint y: 270, distance: 38.4
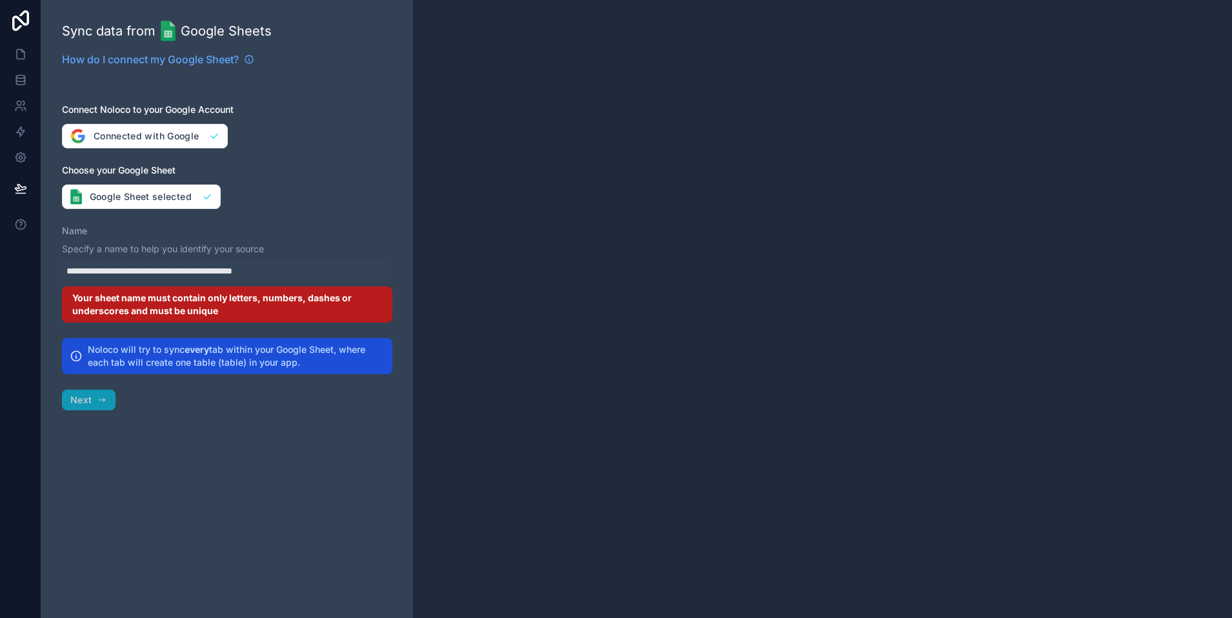
click at [192, 275] on div "**********" at bounding box center [227, 271] width 330 height 21
click at [237, 269] on div "**********" at bounding box center [227, 271] width 330 height 21
drag, startPoint x: 161, startPoint y: 263, endPoint x: 116, endPoint y: 254, distance: 46.2
click at [151, 262] on div "**********" at bounding box center [227, 271] width 330 height 21
drag, startPoint x: 112, startPoint y: 248, endPoint x: 61, endPoint y: 224, distance: 55.7
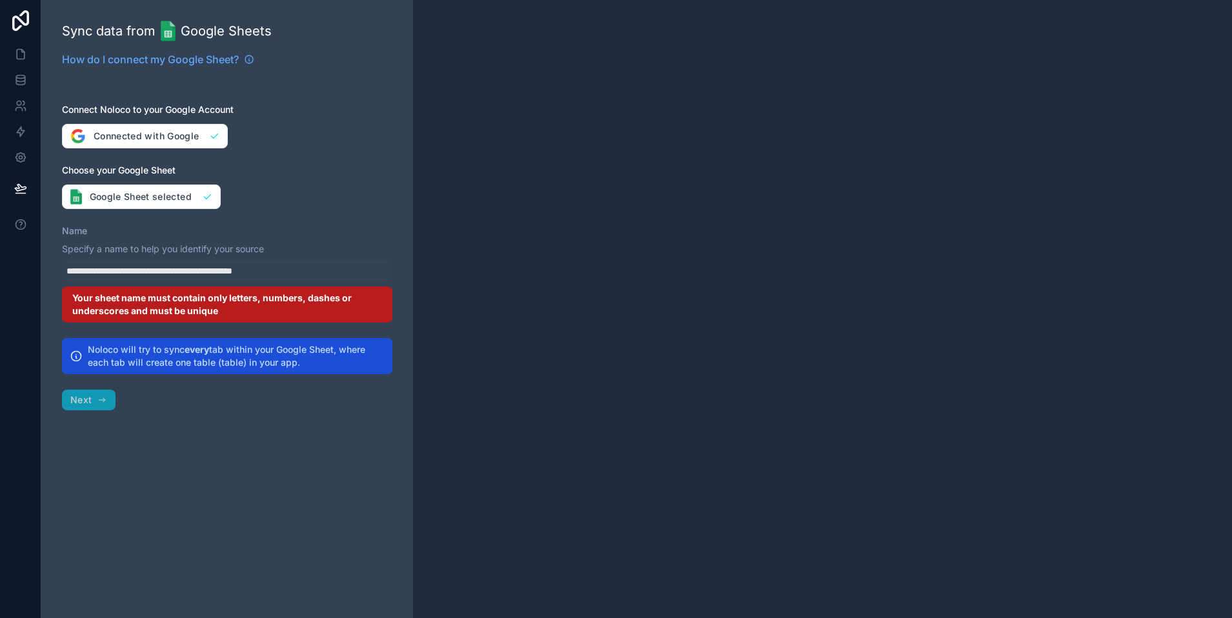
click at [112, 248] on p "Specify a name to help you identify your source" at bounding box center [227, 249] width 330 height 13
drag, startPoint x: 61, startPoint y: 223, endPoint x: 127, endPoint y: 295, distance: 97.7
click at [61, 224] on div "**********" at bounding box center [227, 309] width 372 height 618
click at [111, 248] on p "Specify a name to help you identify your source" at bounding box center [227, 249] width 330 height 13
click at [114, 269] on div "**********" at bounding box center [227, 271] width 330 height 21
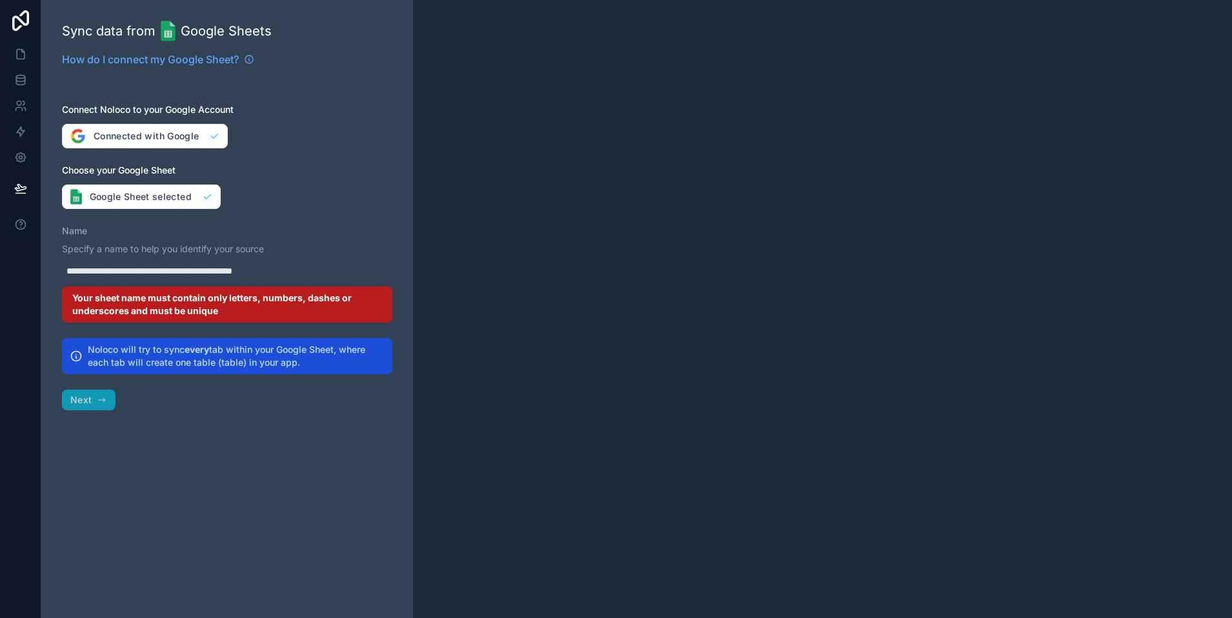
click at [145, 300] on div "Your sheet name must contain only letters, numbers, dashes or underscores and m…" at bounding box center [227, 305] width 330 height 36
click at [114, 365] on h2 "Noloco will try to sync every tab within your Google Sheet, where each tab will…" at bounding box center [236, 356] width 297 height 26
click at [168, 194] on button "Google Sheet selected" at bounding box center [141, 197] width 159 height 25
type input "**********"
click at [212, 305] on div "Your sheet name must contain only letters, numbers, dashes or underscores and m…" at bounding box center [227, 305] width 330 height 36
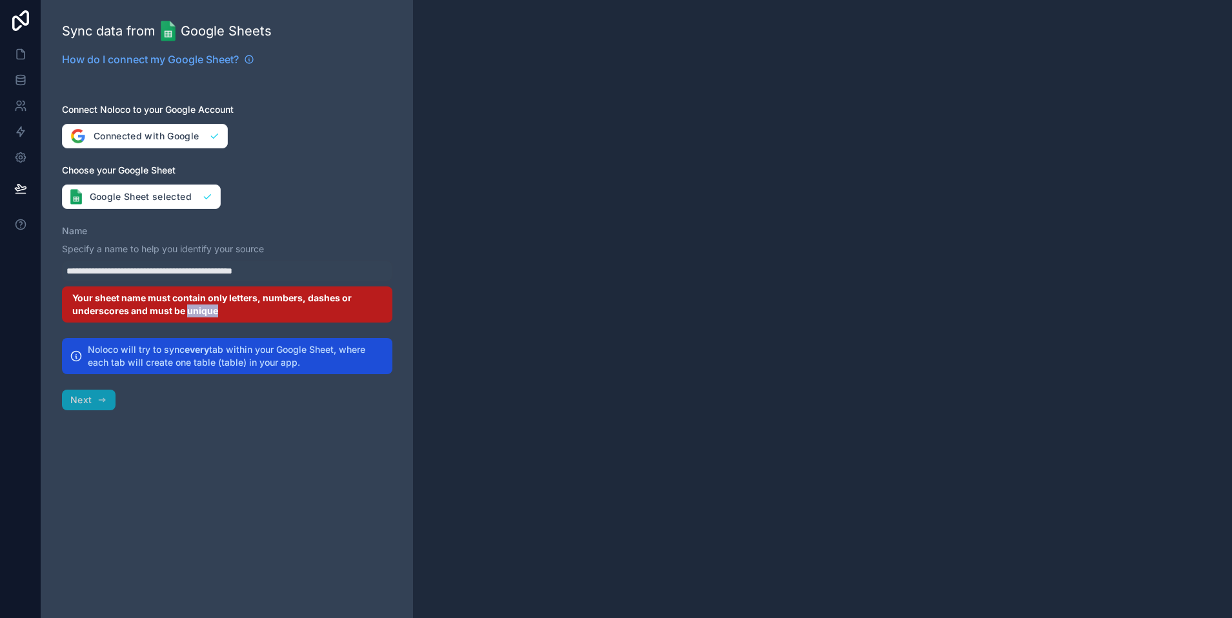
click at [212, 305] on div "Your sheet name must contain only letters, numbers, dashes or underscores and m…" at bounding box center [227, 305] width 330 height 36
click at [109, 298] on div "Your sheet name must contain only letters, numbers, dashes or underscores and m…" at bounding box center [227, 305] width 330 height 36
click at [101, 399] on div "**********" at bounding box center [227, 309] width 372 height 618
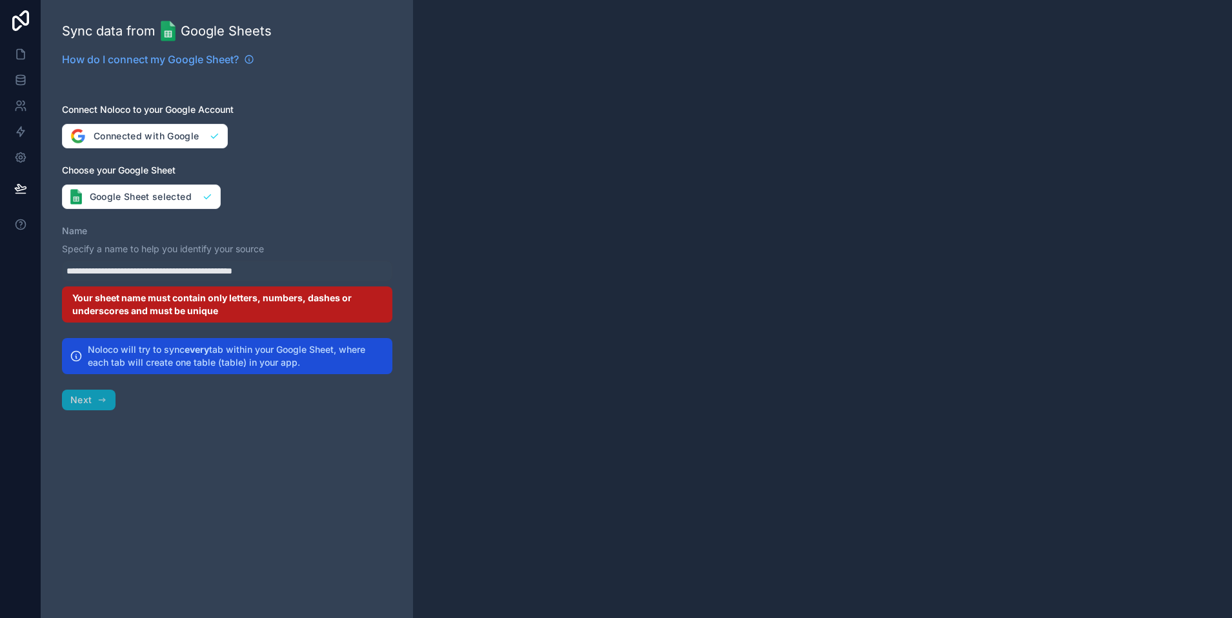
click at [143, 363] on h2 "Noloco will try to sync every tab within your Google Sheet, where each tab will…" at bounding box center [236, 356] width 297 height 26
click at [336, 76] on div "How do I connect my Google Sheet?" at bounding box center [227, 64] width 330 height 46
click at [162, 298] on div "Your sheet name must contain only letters, numbers, dashes or underscores and m…" at bounding box center [227, 305] width 330 height 36
click at [231, 303] on div "Your sheet name must contain only letters, numbers, dashes or underscores and m…" at bounding box center [227, 305] width 330 height 36
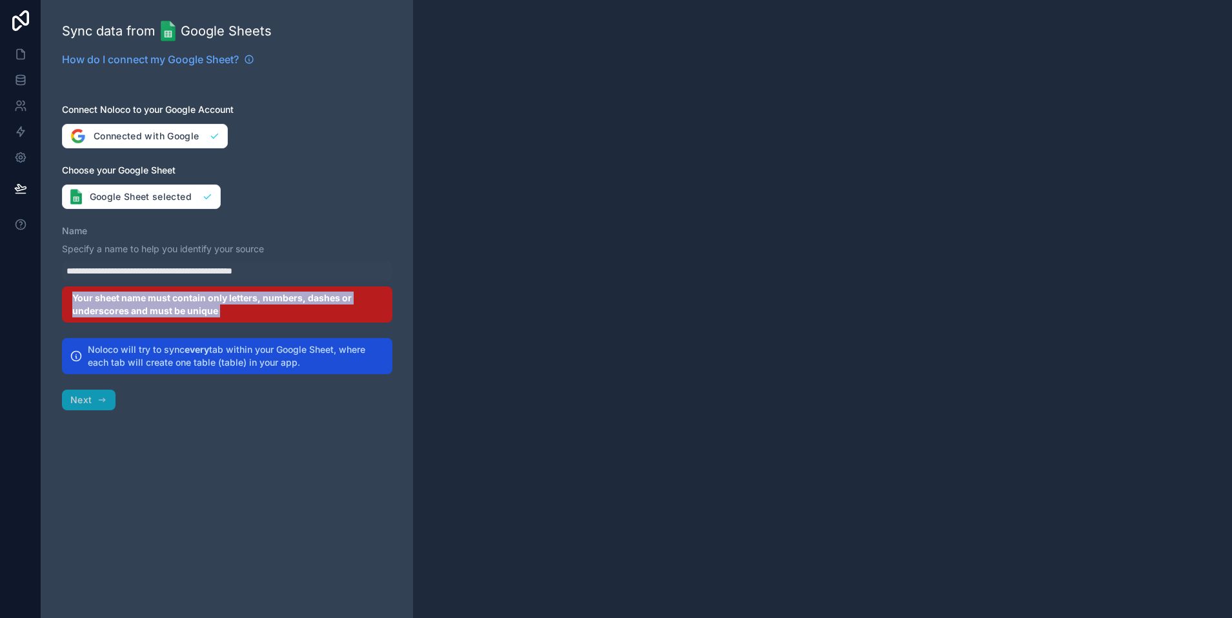
click at [231, 303] on div "Your sheet name must contain only letters, numbers, dashes or underscores and m…" at bounding box center [227, 305] width 330 height 36
drag, startPoint x: 314, startPoint y: 138, endPoint x: 180, endPoint y: 104, distance: 137.9
click at [314, 138] on div "**********" at bounding box center [227, 309] width 372 height 618
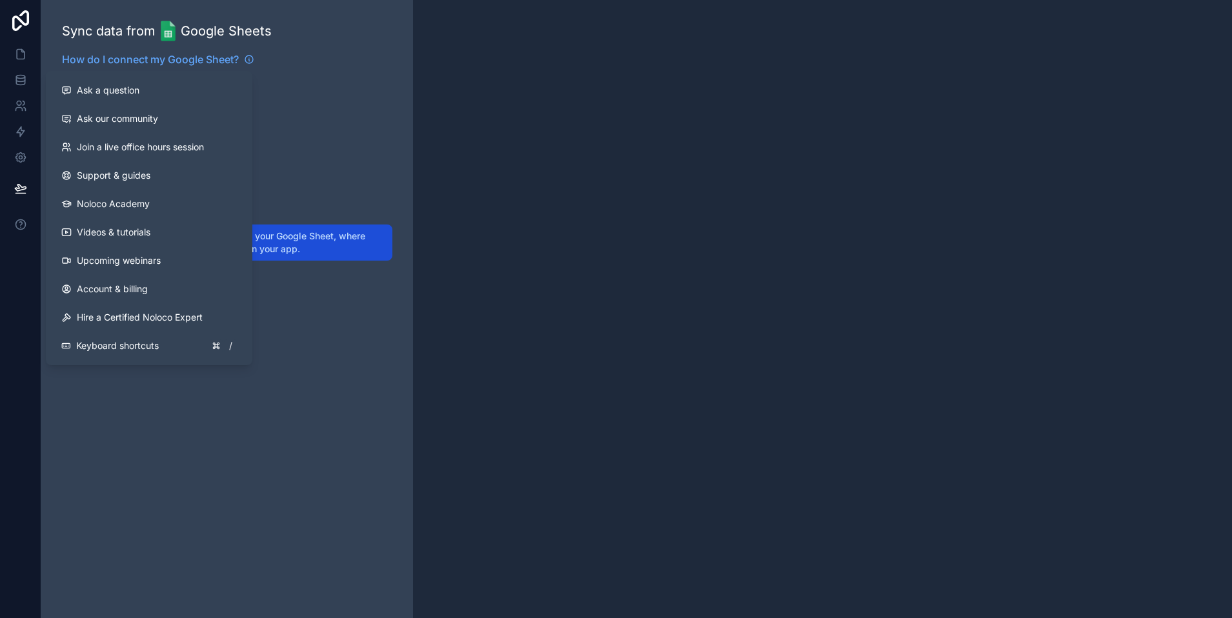
click at [350, 165] on label "Choose your Google Sheet" at bounding box center [227, 170] width 330 height 13
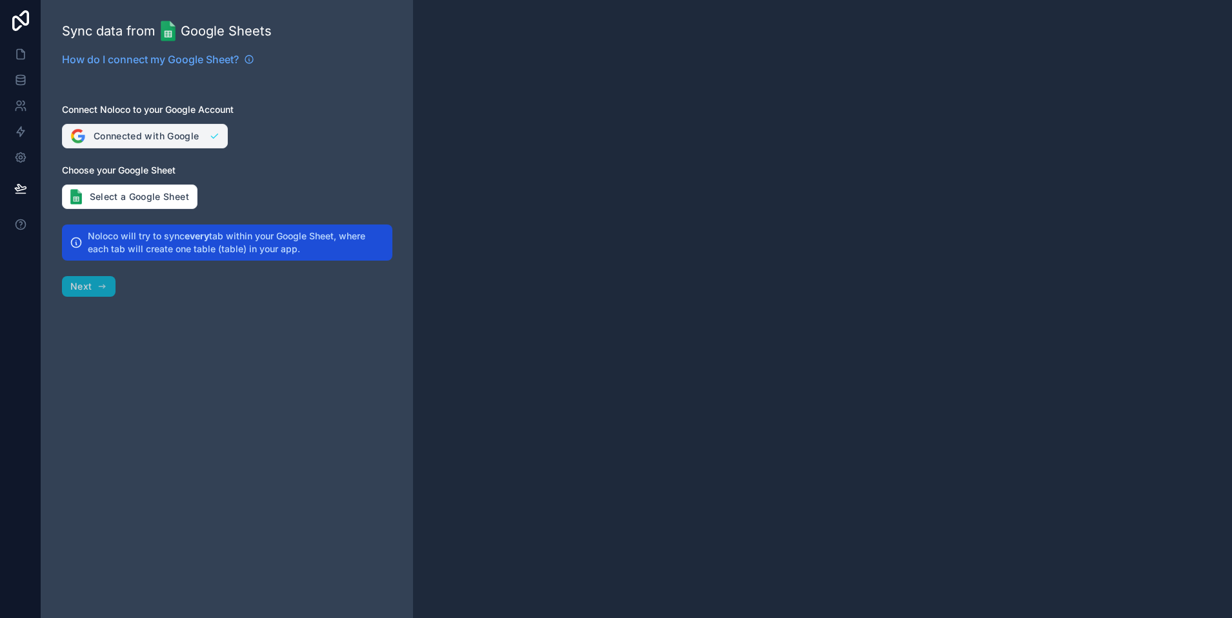
click at [126, 139] on button "Connected with Google" at bounding box center [145, 136] width 166 height 25
click at [136, 204] on button "Select a Google Sheet" at bounding box center [130, 197] width 136 height 25
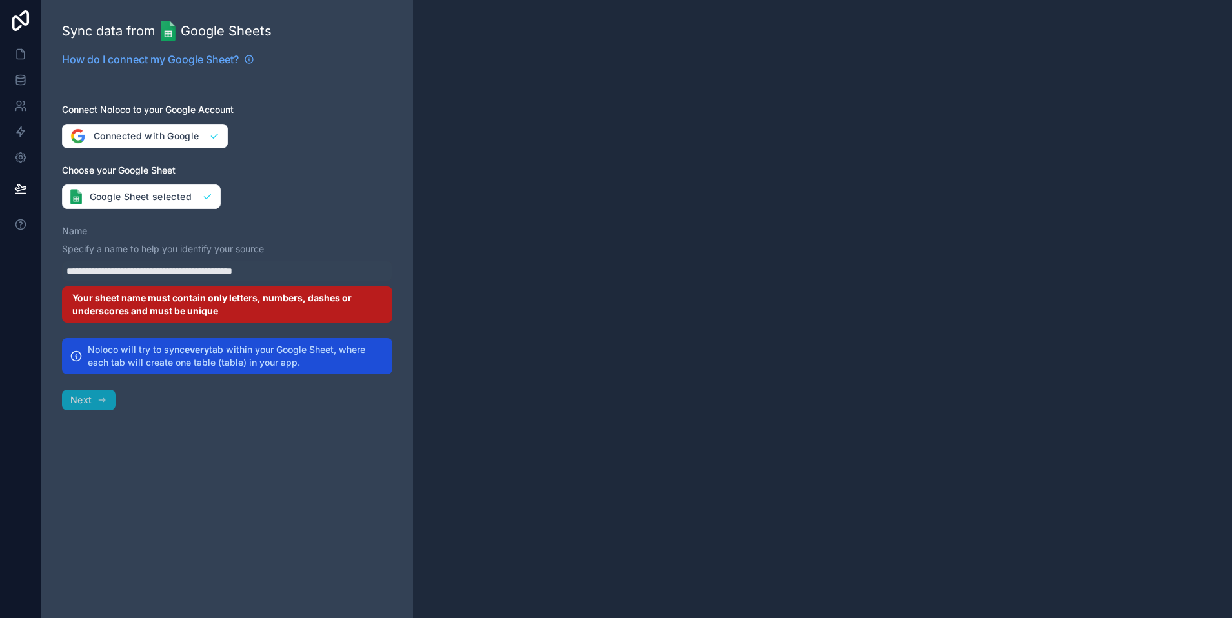
click at [197, 296] on div "Your sheet name must contain only letters, numbers, dashes or underscores and m…" at bounding box center [227, 305] width 330 height 36
click at [130, 200] on button "Google Sheet selected" at bounding box center [141, 197] width 159 height 25
type input "**********"
click at [214, 296] on div "Your sheet name must contain only letters, numbers, dashes or underscores and m…" at bounding box center [227, 305] width 330 height 36
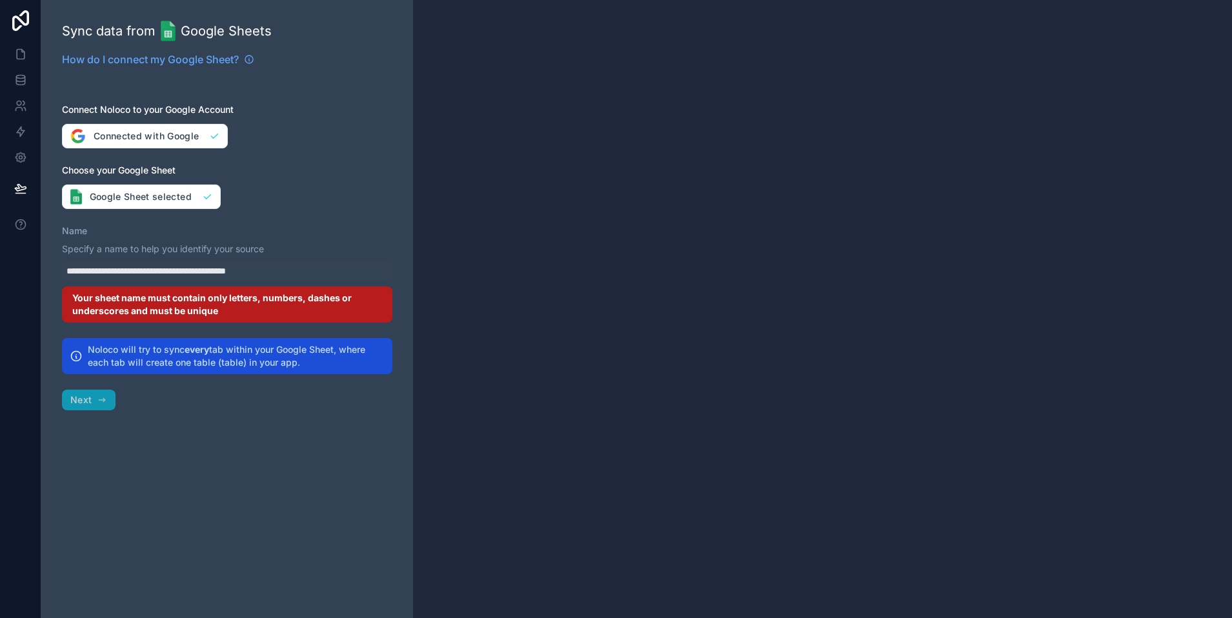
click at [99, 399] on div "**********" at bounding box center [227, 309] width 372 height 618
click at [95, 394] on div "**********" at bounding box center [227, 309] width 372 height 618
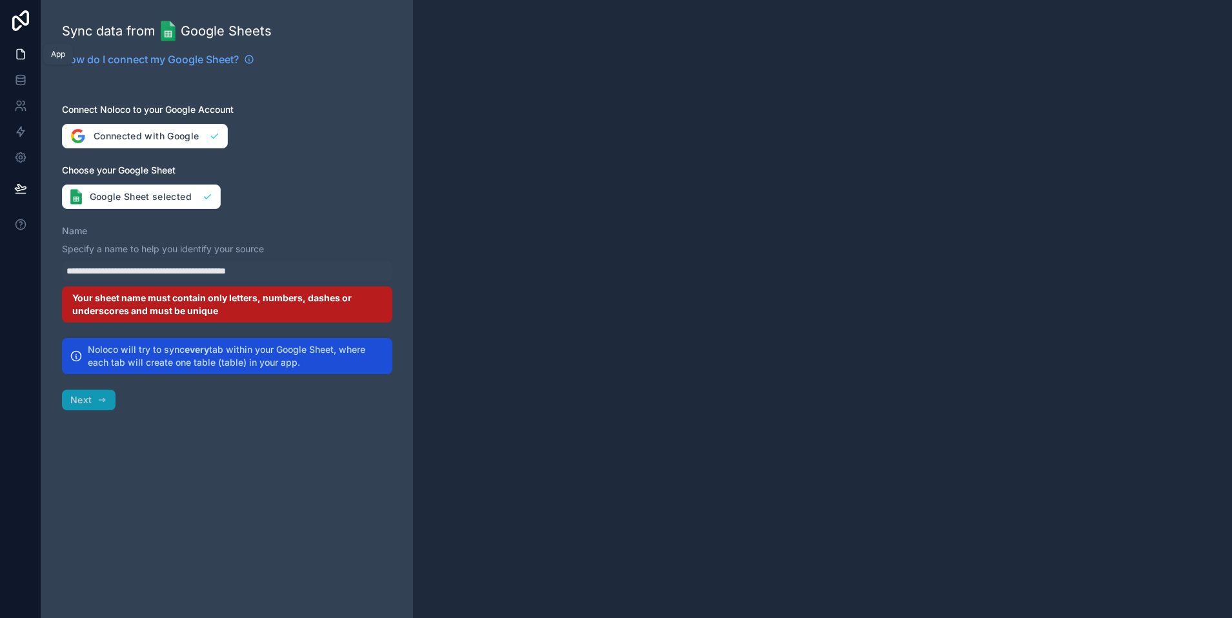
click at [14, 50] on icon at bounding box center [20, 54] width 13 height 13
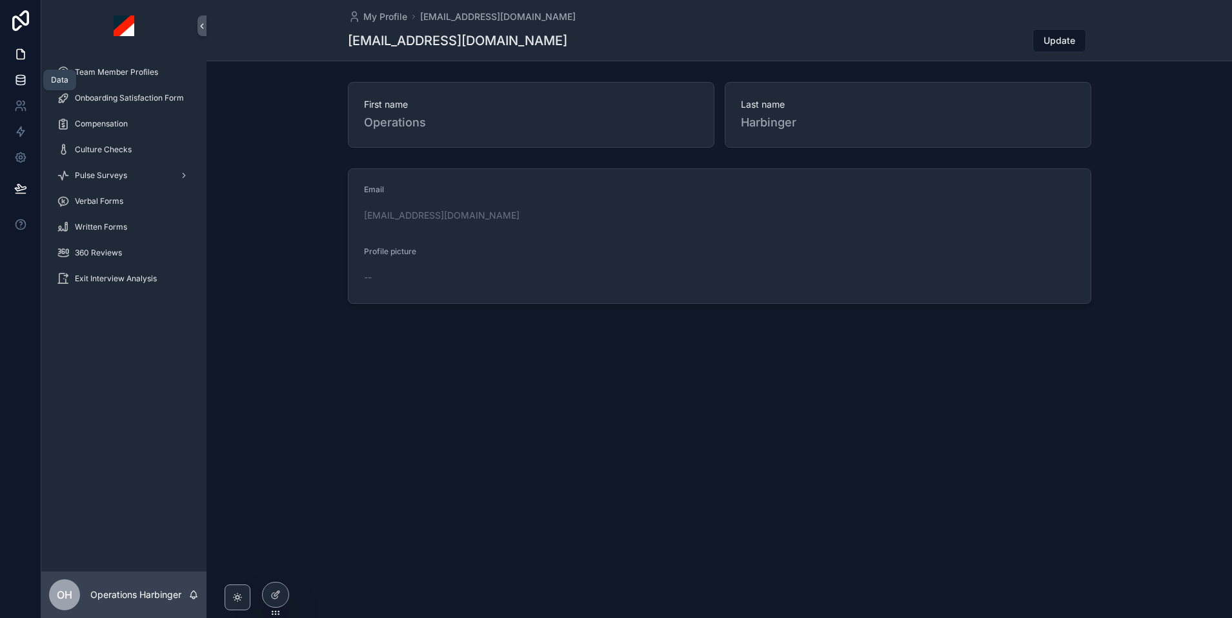
click at [20, 78] on icon at bounding box center [20, 77] width 8 height 3
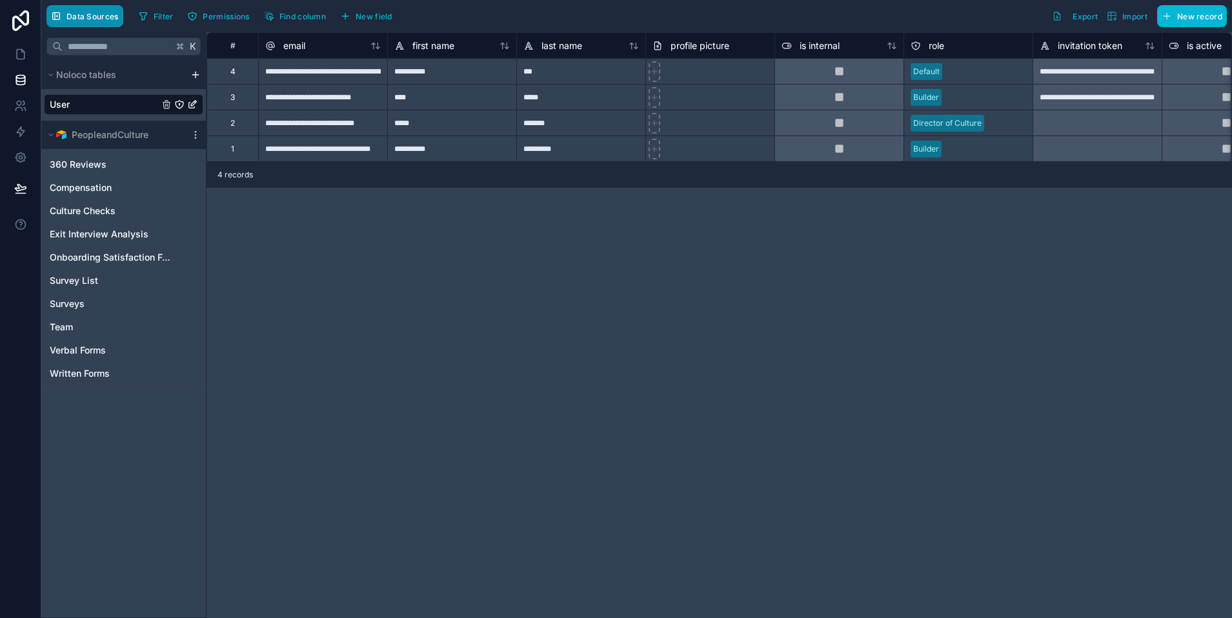
click at [86, 14] on span "Data Sources" at bounding box center [92, 17] width 52 height 10
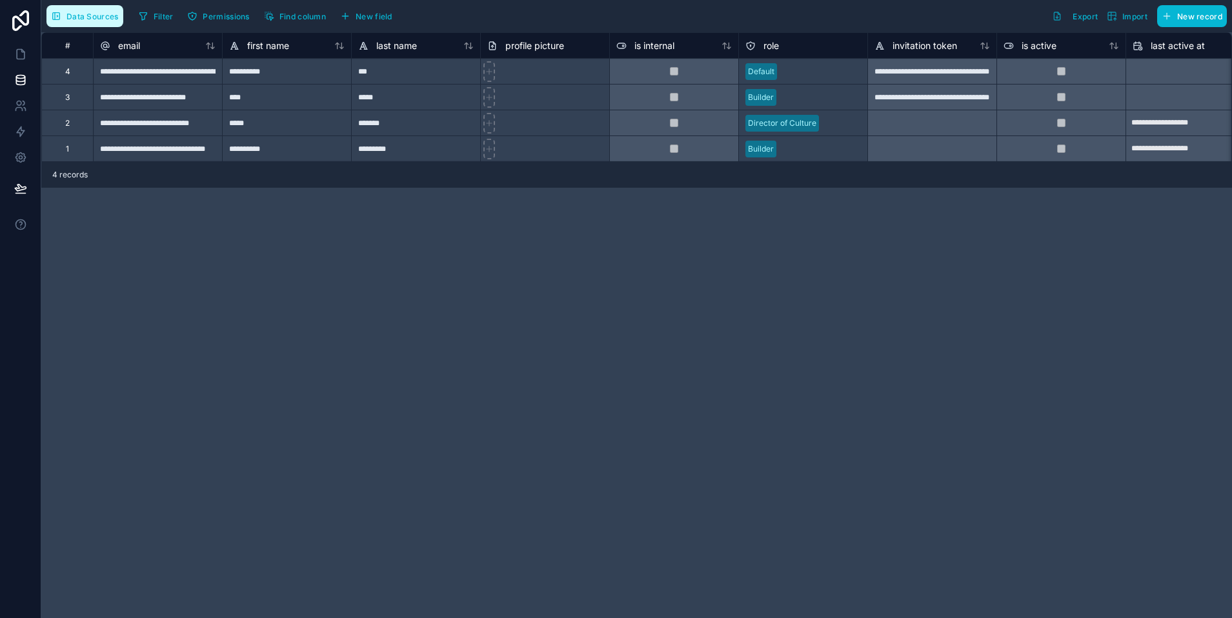
click at [90, 12] on span "Data Sources" at bounding box center [92, 17] width 52 height 10
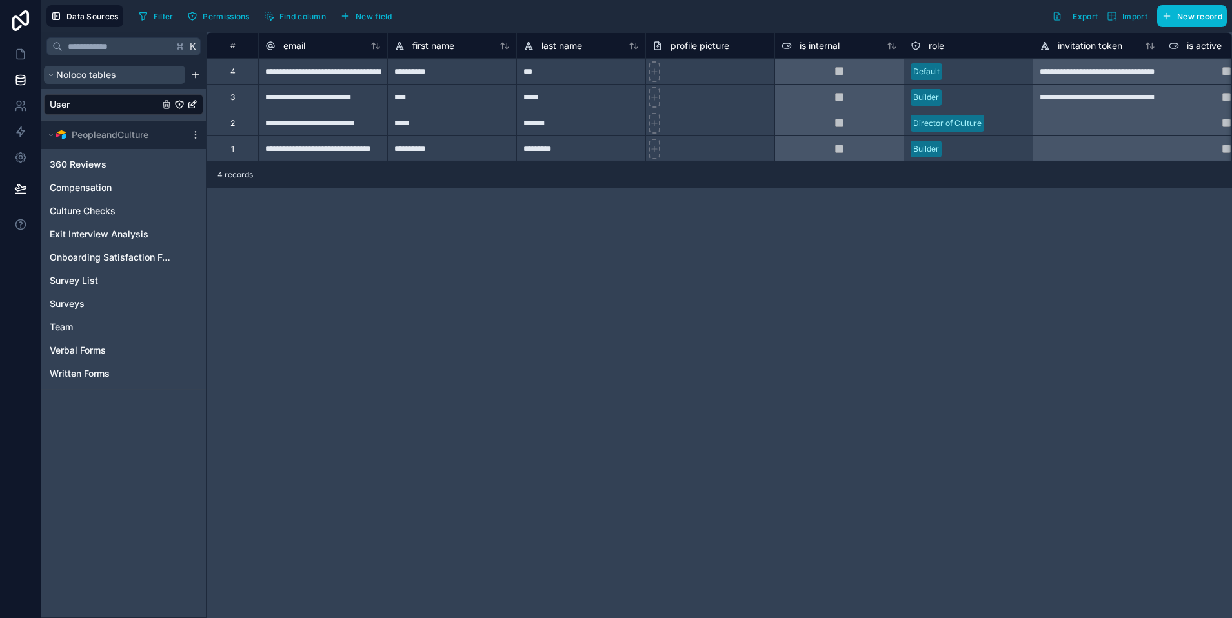
click at [58, 78] on span "Noloco tables" at bounding box center [86, 74] width 60 height 13
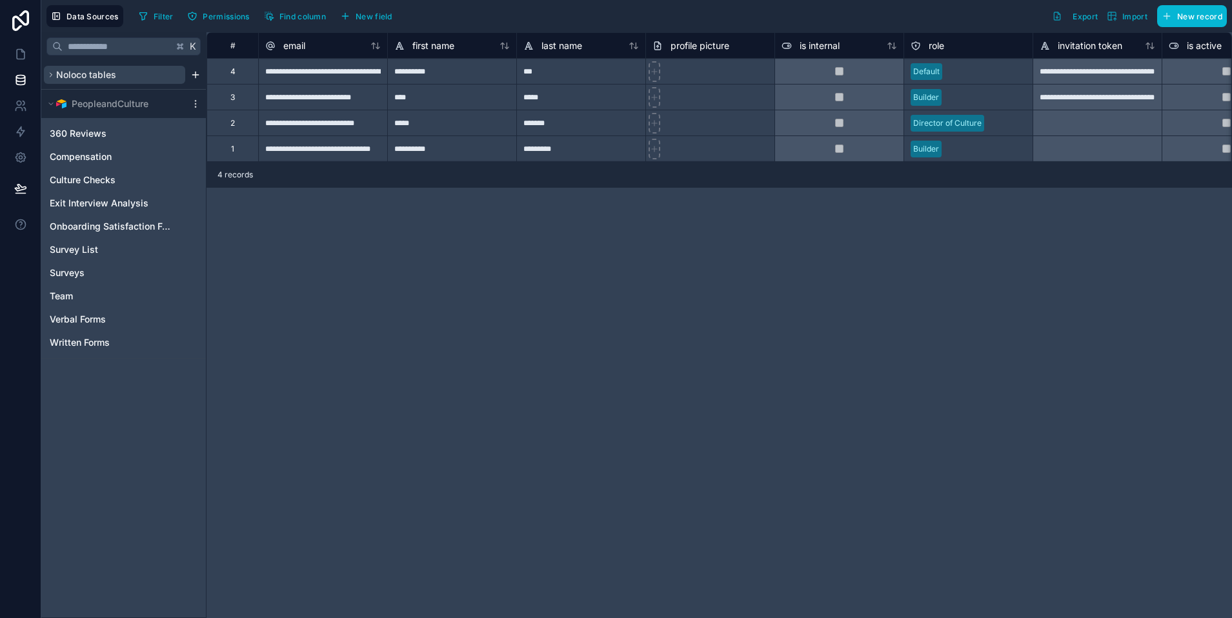
click at [58, 78] on span "Noloco tables" at bounding box center [86, 74] width 60 height 13
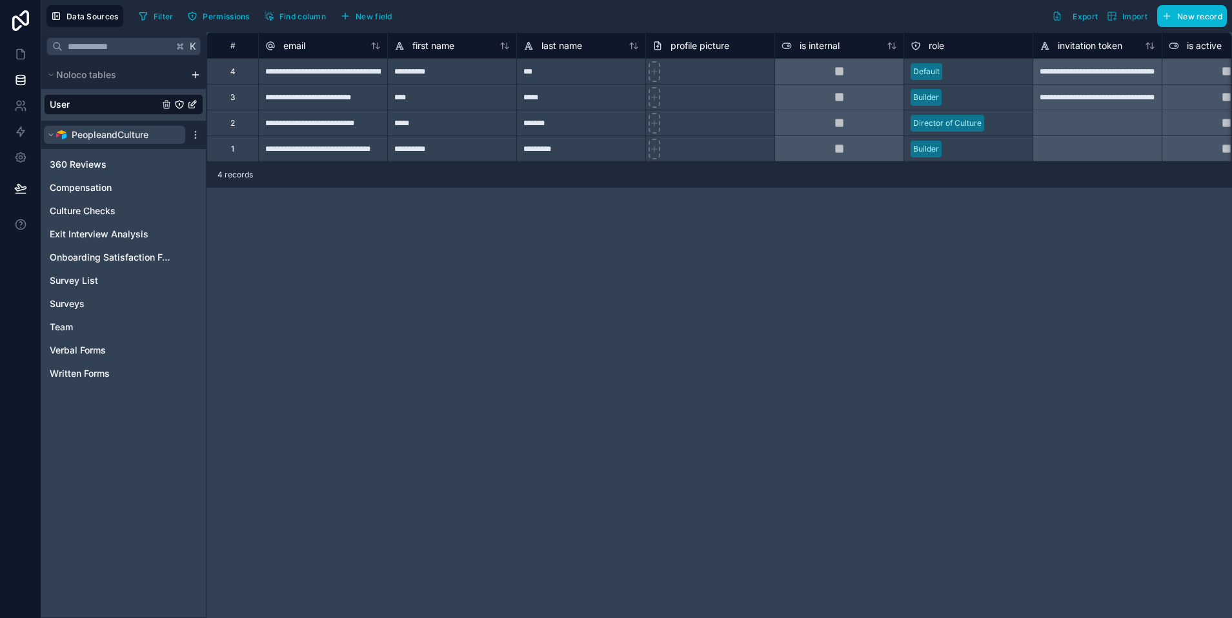
click at [52, 134] on icon "scrollable content" at bounding box center [51, 135] width 8 height 8
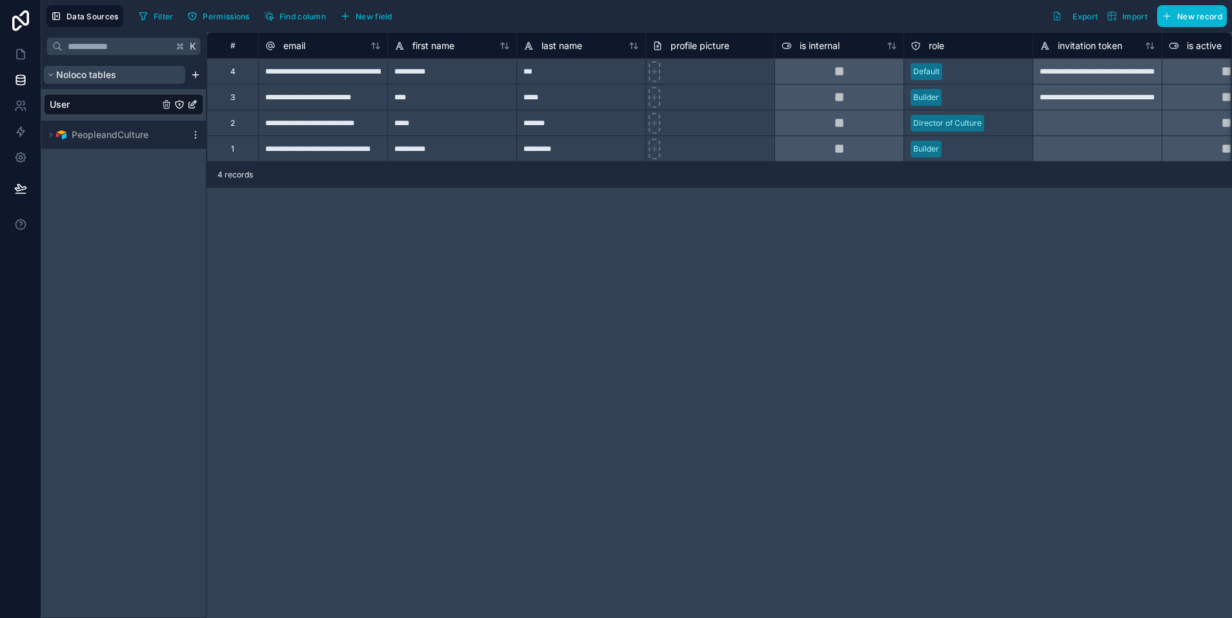
click at [51, 77] on icon "scrollable content" at bounding box center [51, 75] width 8 height 8
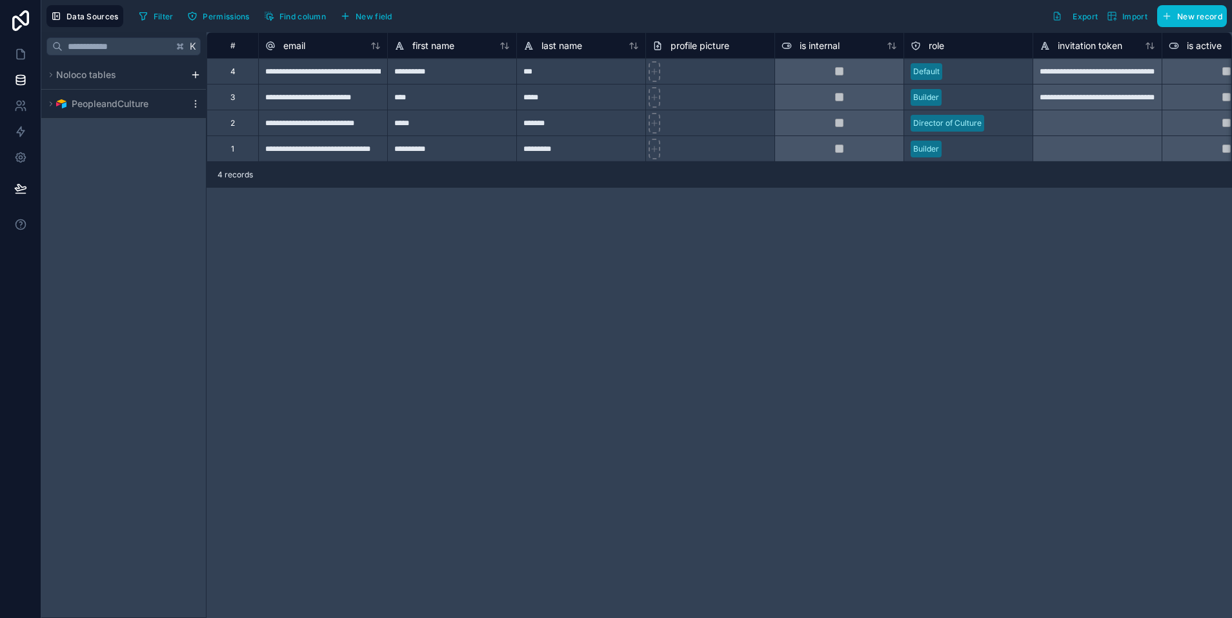
click at [196, 71] on html "**********" at bounding box center [616, 309] width 1232 height 618
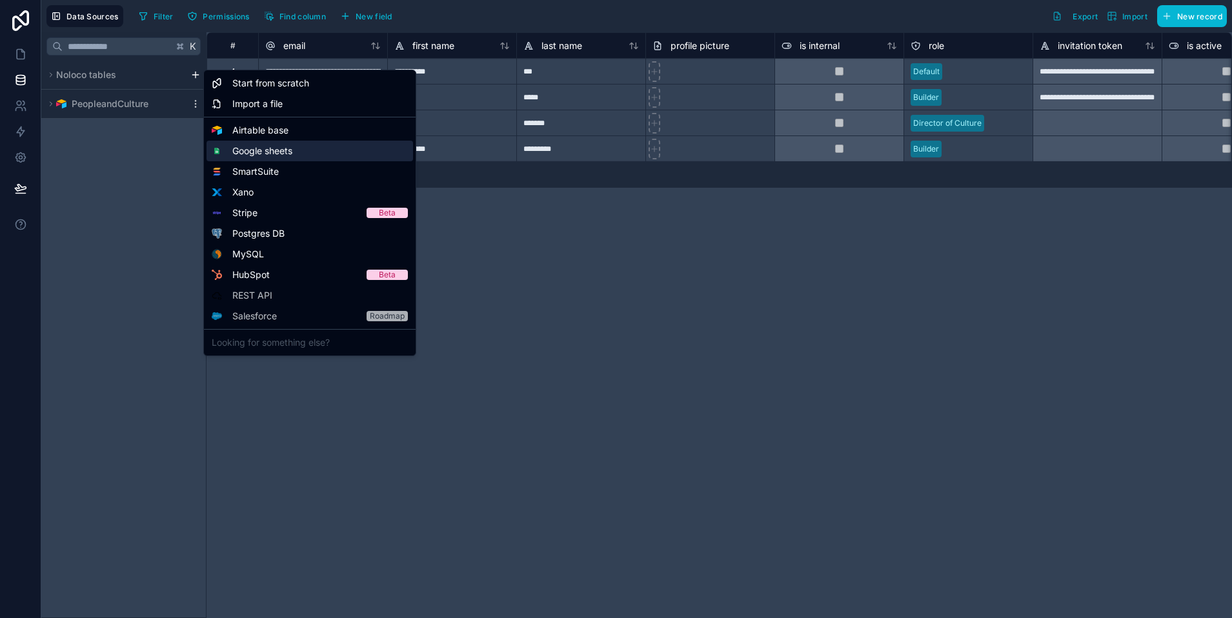
click at [255, 150] on span "Google sheets" at bounding box center [262, 151] width 60 height 13
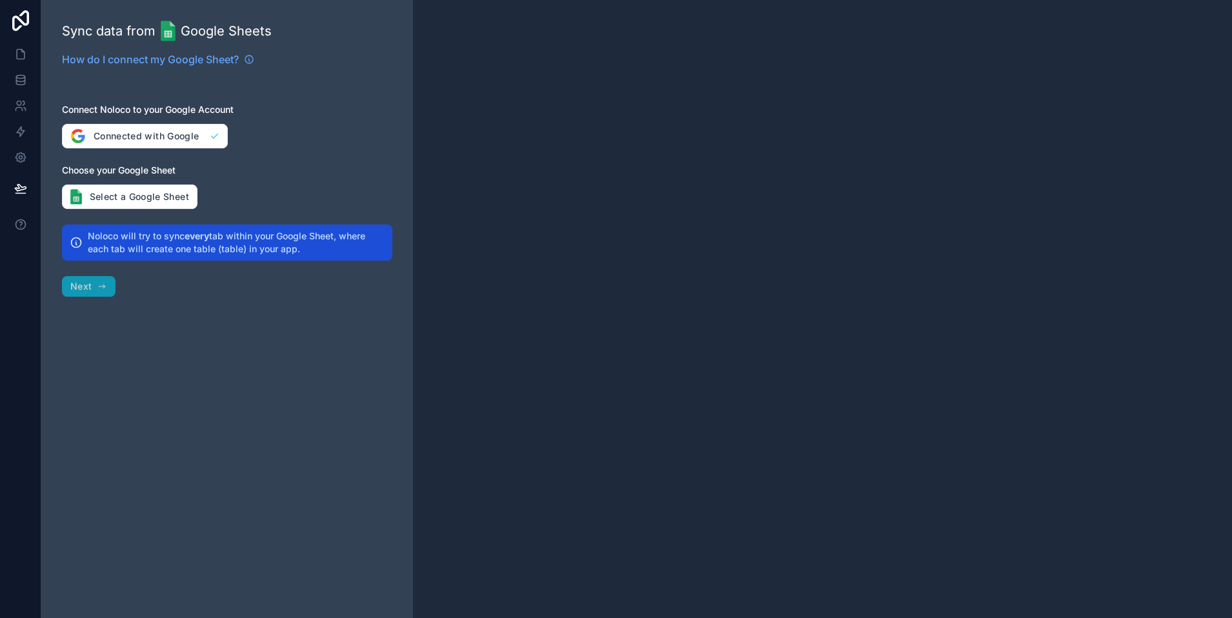
click at [143, 181] on div "Sync data from Google Sheets How do I connect my Google Sheet? Connect Noloco t…" at bounding box center [227, 309] width 372 height 618
click at [148, 216] on div "Sync data from Google Sheets How do I connect my Google Sheet? Connect Noloco t…" at bounding box center [227, 309] width 372 height 618
click at [138, 193] on button "Select a Google Sheet" at bounding box center [130, 197] width 136 height 25
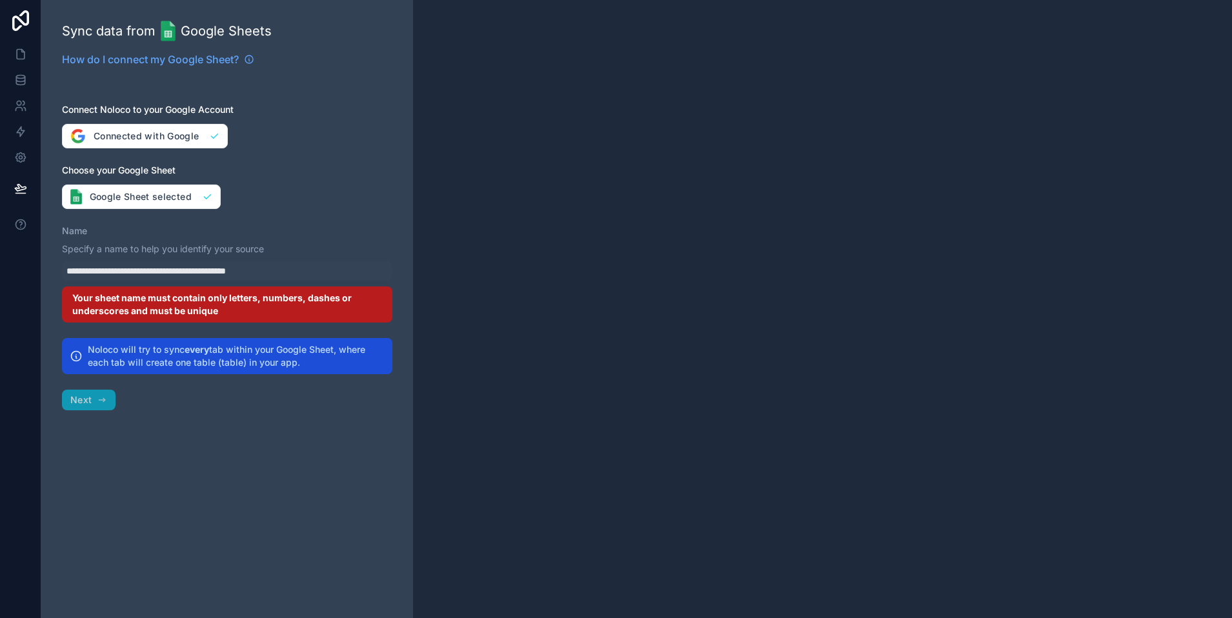
click at [228, 349] on h2 "Noloco will try to sync every tab within your Google Sheet, where each tab will…" at bounding box center [236, 356] width 297 height 26
click at [213, 314] on div "Your sheet name must contain only letters, numbers, dashes or underscores and m…" at bounding box center [227, 305] width 330 height 36
drag, startPoint x: 312, startPoint y: 364, endPoint x: 106, endPoint y: 334, distance: 208.7
click at [106, 334] on div "**********" at bounding box center [227, 309] width 372 height 618
click at [138, 347] on h2 "Noloco will try to sync every tab within your Google Sheet, where each tab will…" at bounding box center [236, 356] width 297 height 26
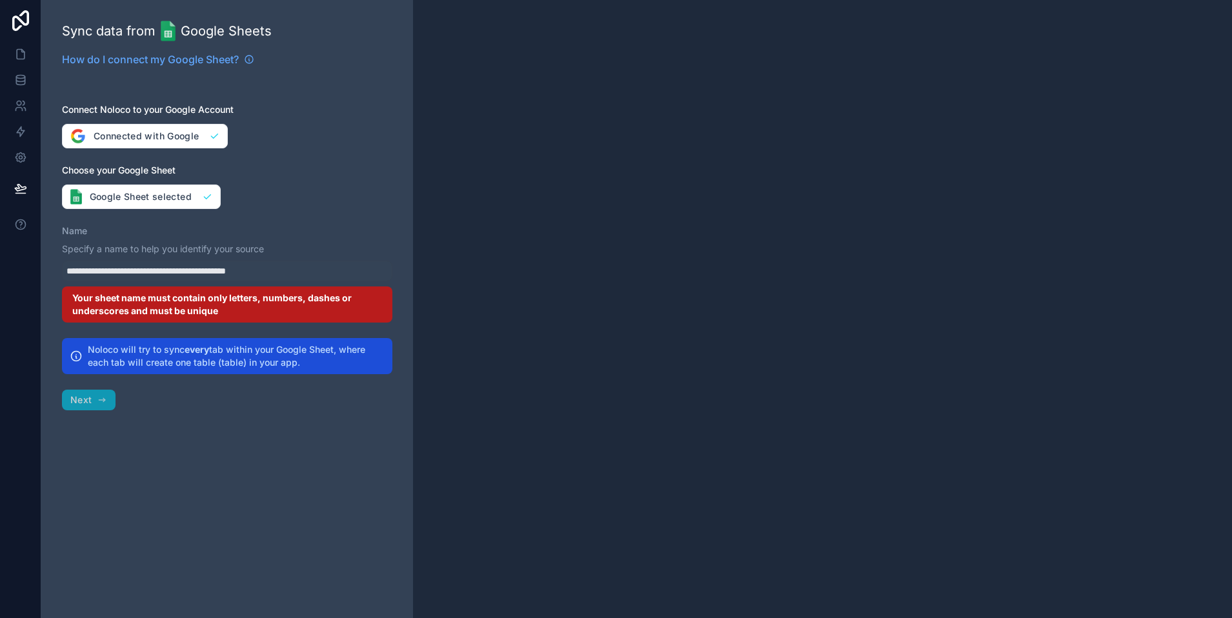
click at [75, 357] on icon at bounding box center [76, 356] width 13 height 13
click at [227, 292] on div "Your sheet name must contain only letters, numbers, dashes or underscores and m…" at bounding box center [227, 305] width 330 height 36
click at [132, 189] on button "Google Sheet selected" at bounding box center [141, 197] width 159 height 25
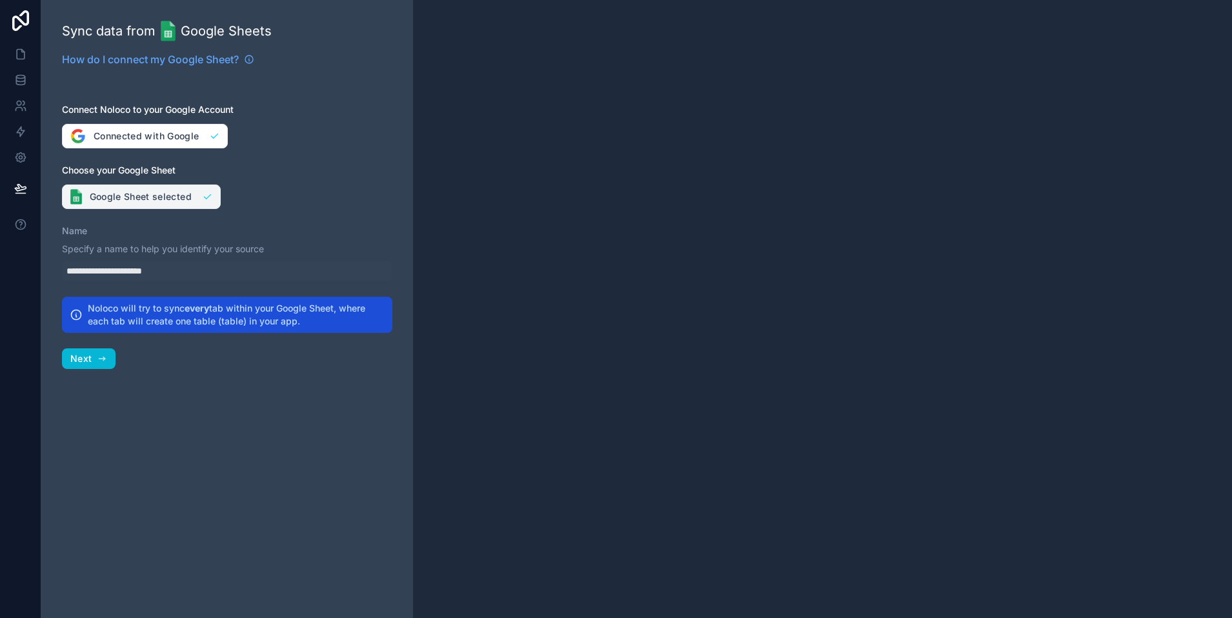
click at [172, 199] on button "Google Sheet selected" at bounding box center [141, 197] width 159 height 25
click at [250, 56] on icon at bounding box center [249, 60] width 8 height 8
click at [141, 196] on button "Google Sheet selected" at bounding box center [141, 197] width 159 height 25
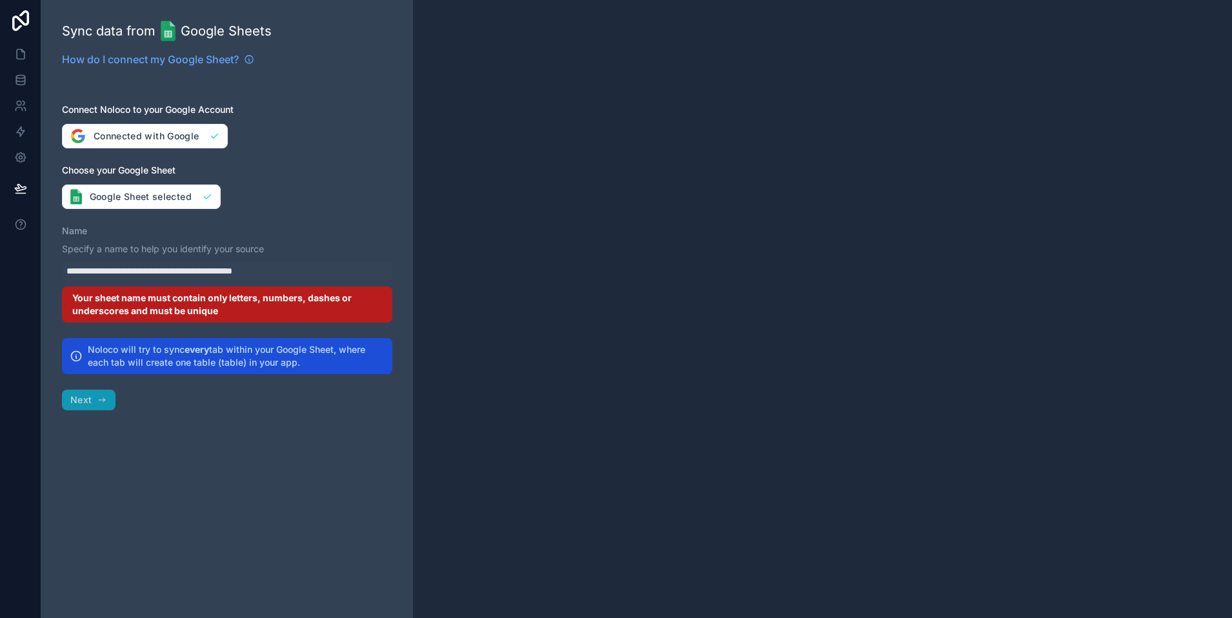
click at [175, 303] on div "Your sheet name must contain only letters, numbers, dashes or underscores and m…" at bounding box center [227, 305] width 330 height 36
click at [159, 193] on button "Google Sheet selected" at bounding box center [141, 197] width 159 height 25
click at [161, 295] on div "Your sheet name must contain only letters, numbers, dashes or underscores and m…" at bounding box center [227, 305] width 330 height 36
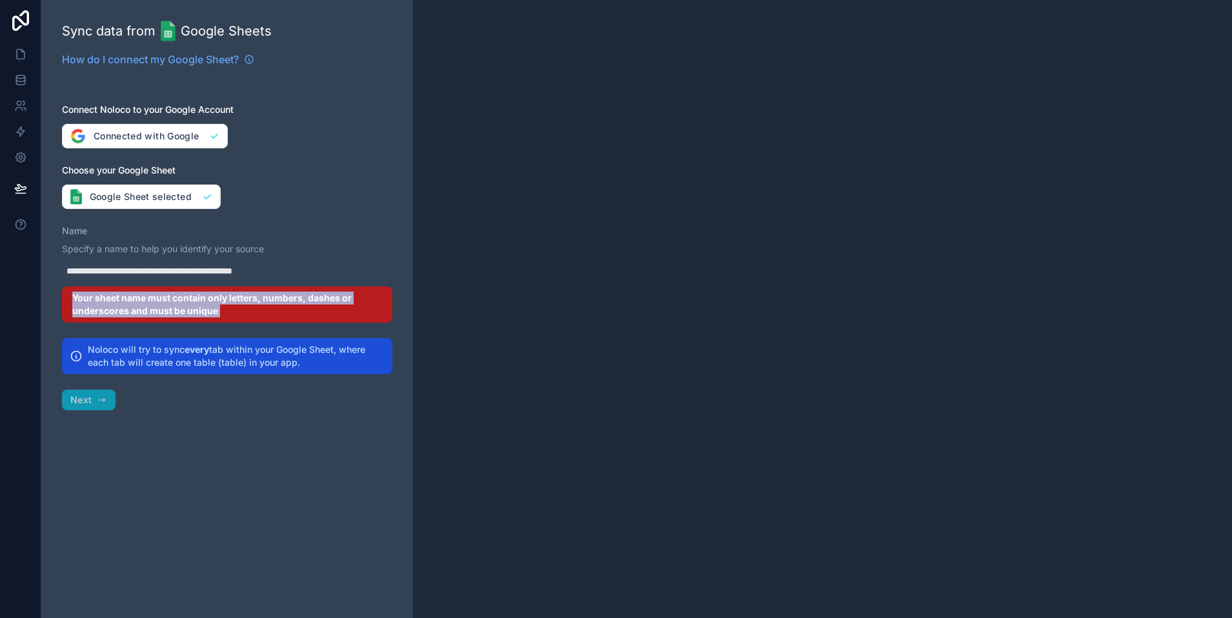
click at [161, 295] on div "Your sheet name must contain only letters, numbers, dashes or underscores and m…" at bounding box center [227, 305] width 330 height 36
click at [303, 300] on div "Your sheet name must contain only letters, numbers, dashes or underscores and m…" at bounding box center [227, 305] width 330 height 36
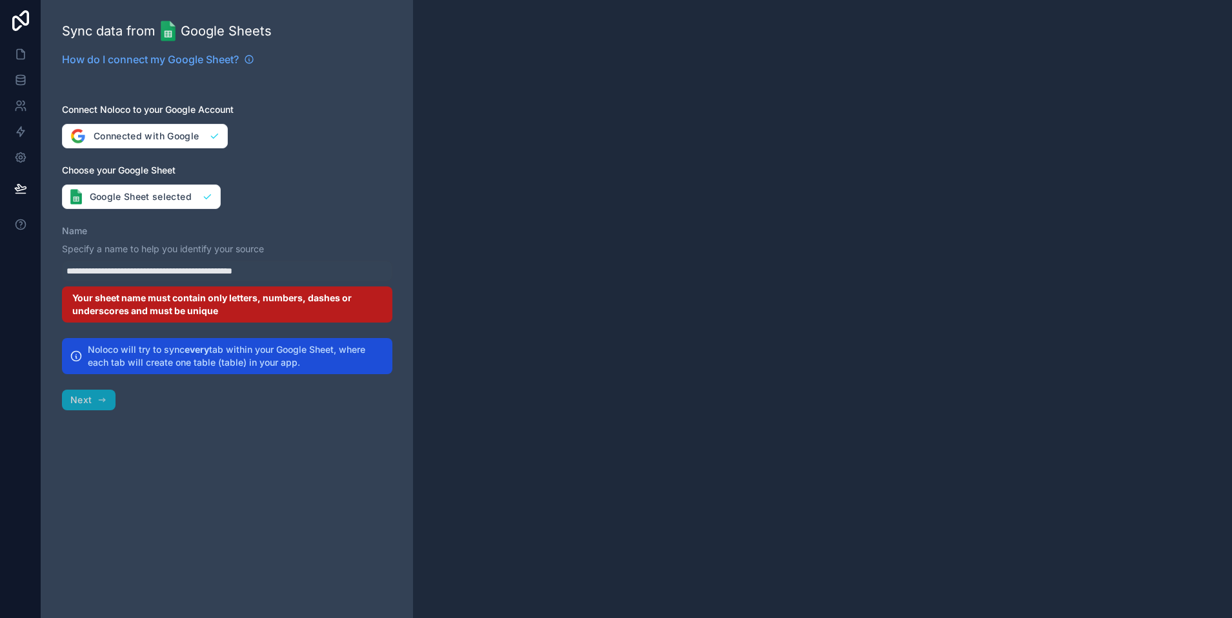
click at [265, 228] on div "Name" at bounding box center [227, 231] width 330 height 13
click at [161, 197] on button "Google Sheet selected" at bounding box center [141, 197] width 159 height 25
click at [177, 299] on div "Your sheet name must contain only letters, numbers, dashes or underscores and m…" at bounding box center [227, 305] width 330 height 36
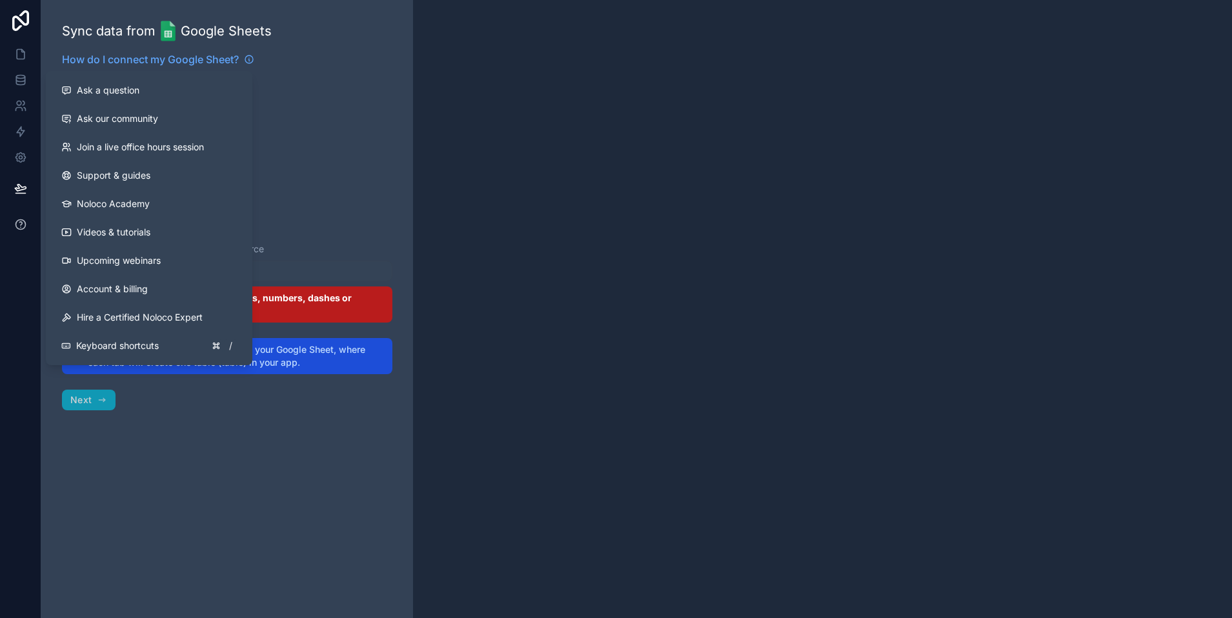
click at [20, 225] on icon at bounding box center [20, 223] width 3 height 3
click at [372, 223] on div "**********" at bounding box center [227, 309] width 372 height 618
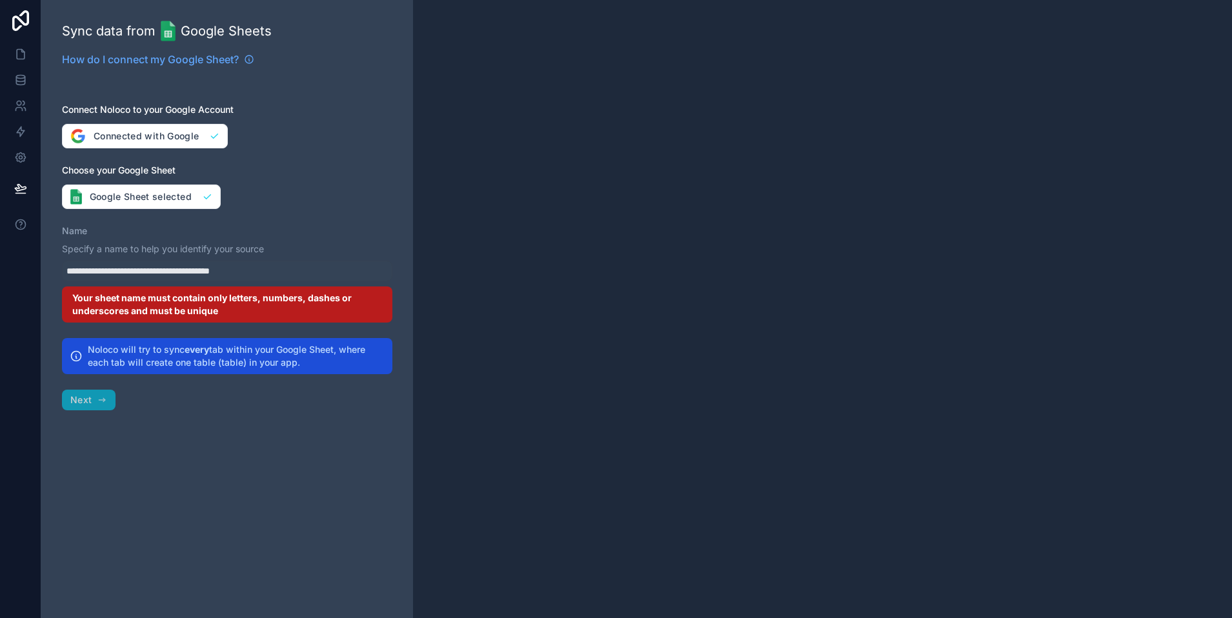
click at [78, 354] on icon at bounding box center [76, 356] width 13 height 13
click at [226, 405] on div "**********" at bounding box center [227, 309] width 372 height 618
click at [294, 159] on div "**********" at bounding box center [227, 309] width 372 height 618
click at [247, 61] on icon at bounding box center [249, 60] width 8 height 8
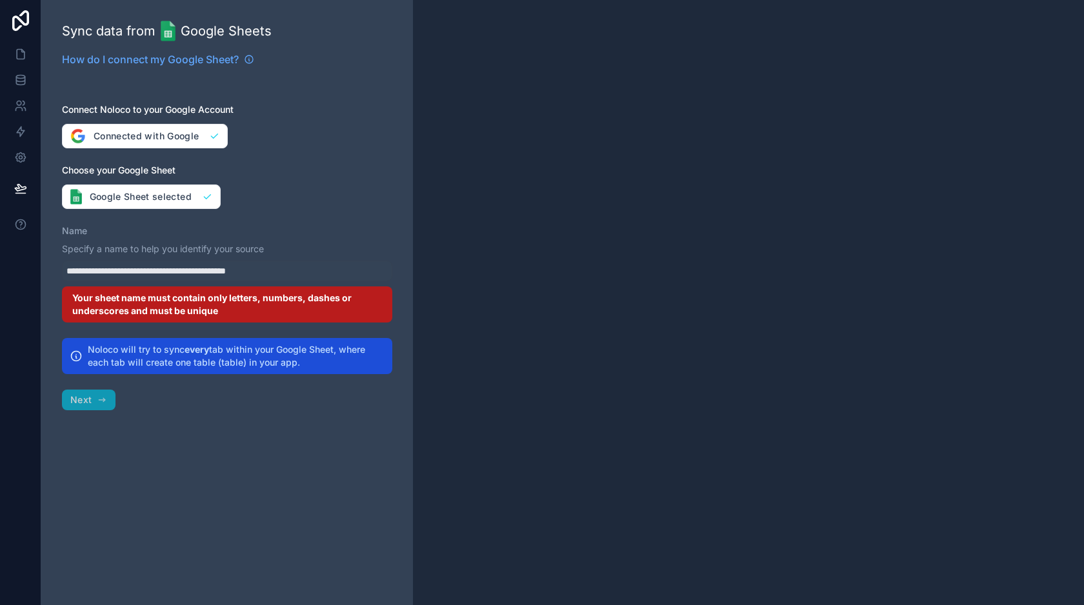
click at [561, 137] on div at bounding box center [748, 302] width 671 height 605
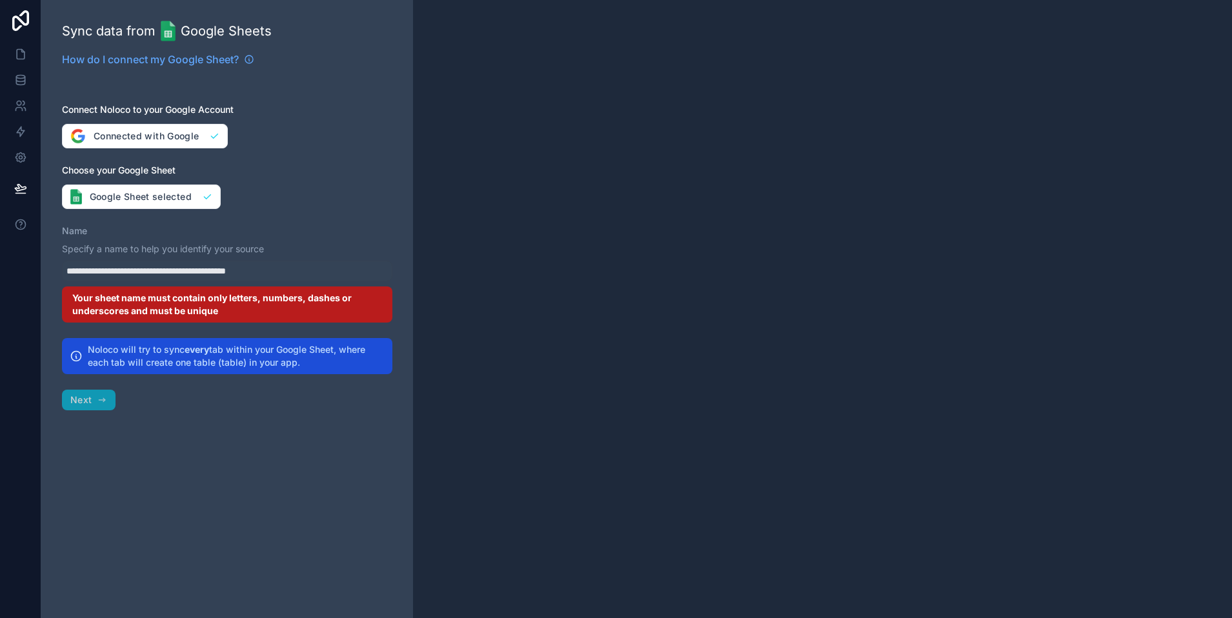
click at [261, 216] on div "**********" at bounding box center [227, 309] width 372 height 618
click at [165, 194] on button "Google Sheet selected" at bounding box center [141, 197] width 159 height 25
type input "**********"
